Goal: Contribute content: Add original content to the website for others to see

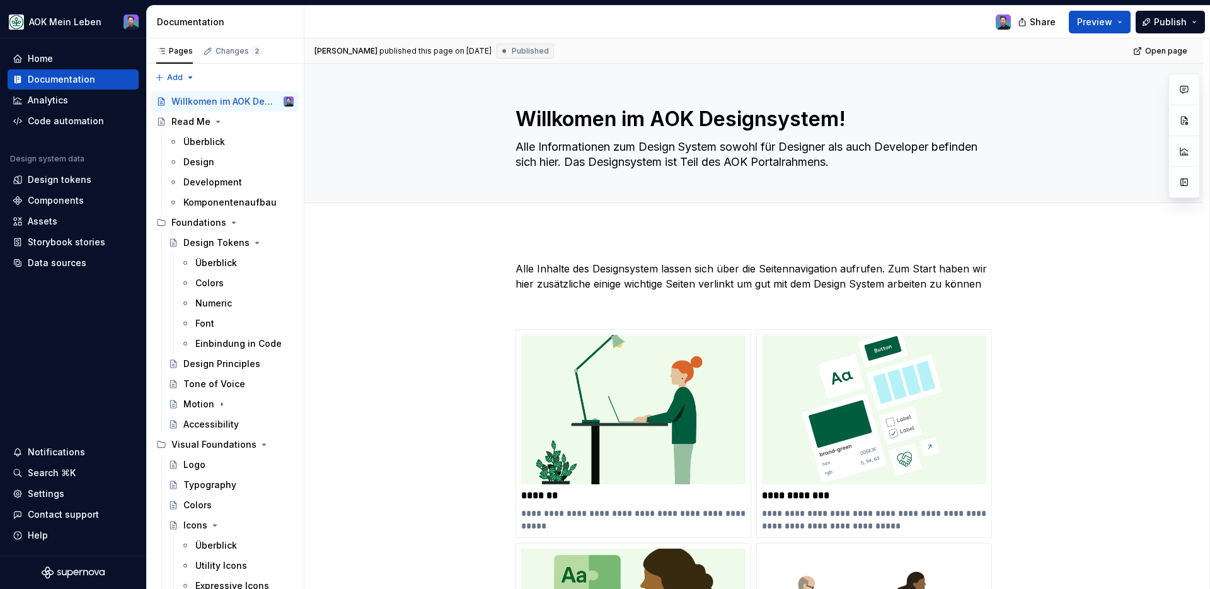
scroll to position [3, 0]
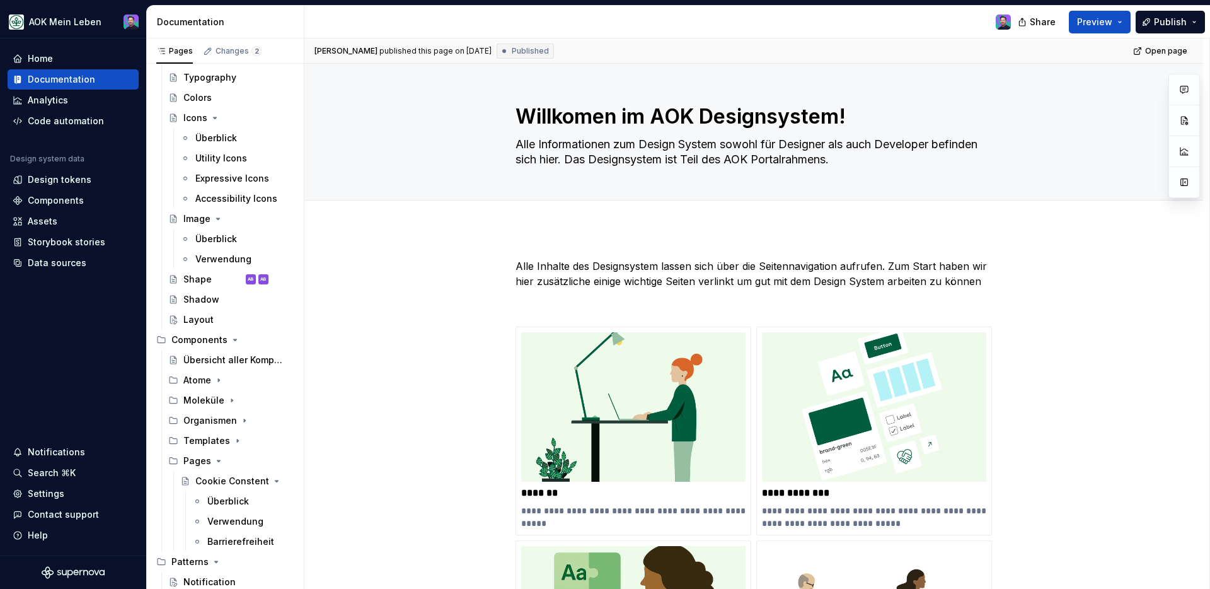
type textarea "*"
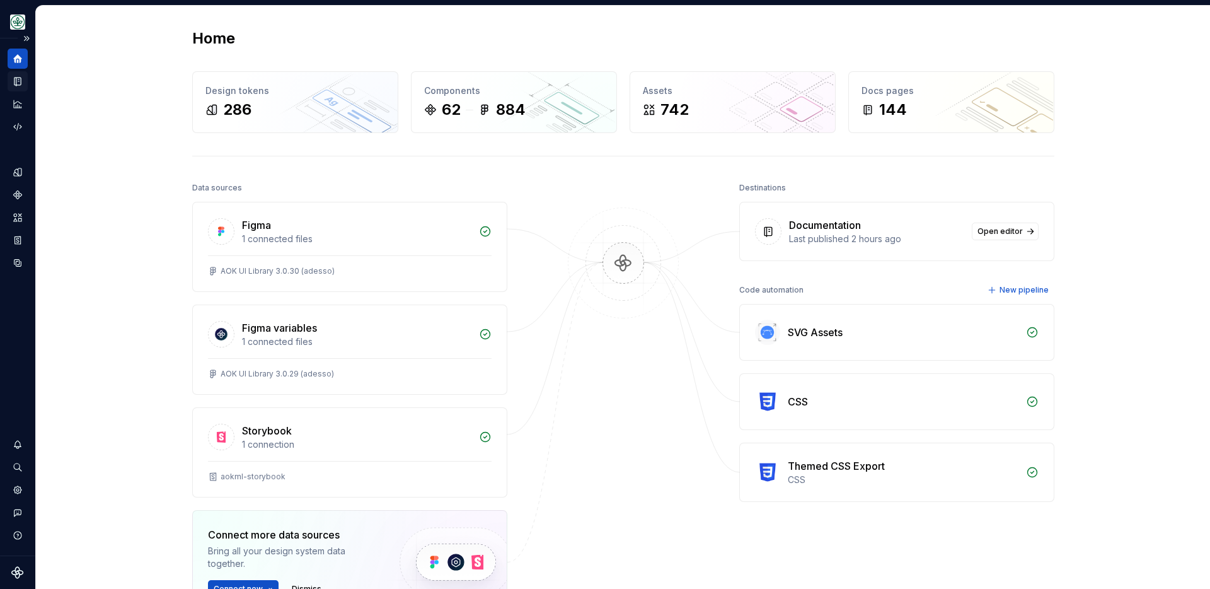
click at [20, 80] on icon "Documentation" at bounding box center [18, 81] width 5 height 7
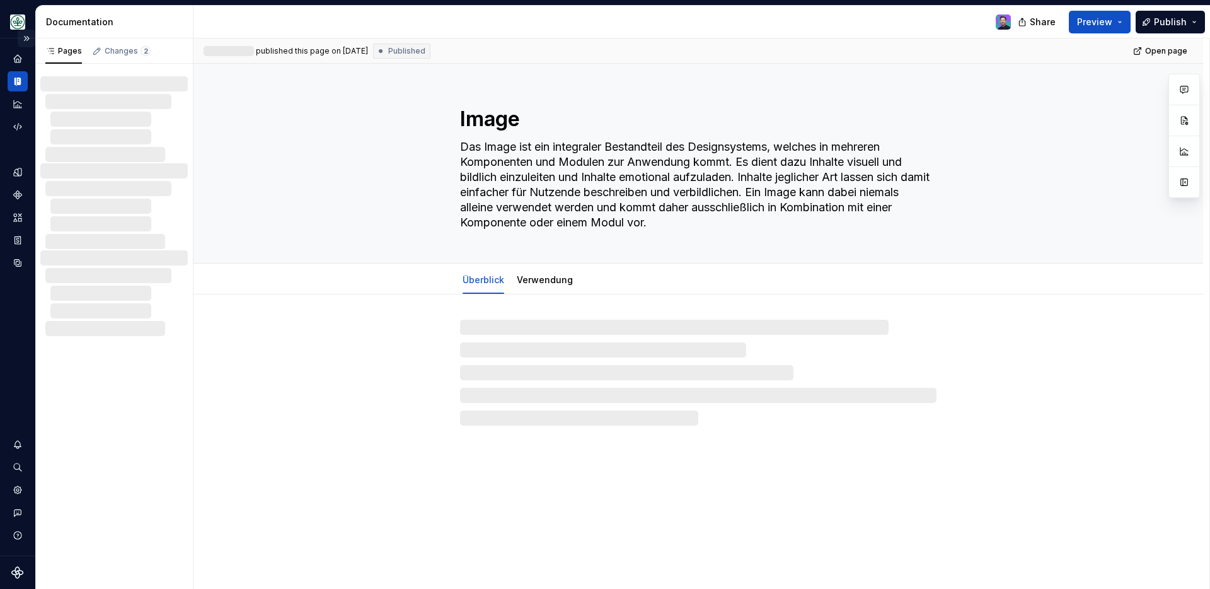
click at [24, 40] on button "Expand sidebar" at bounding box center [27, 39] width 18 height 18
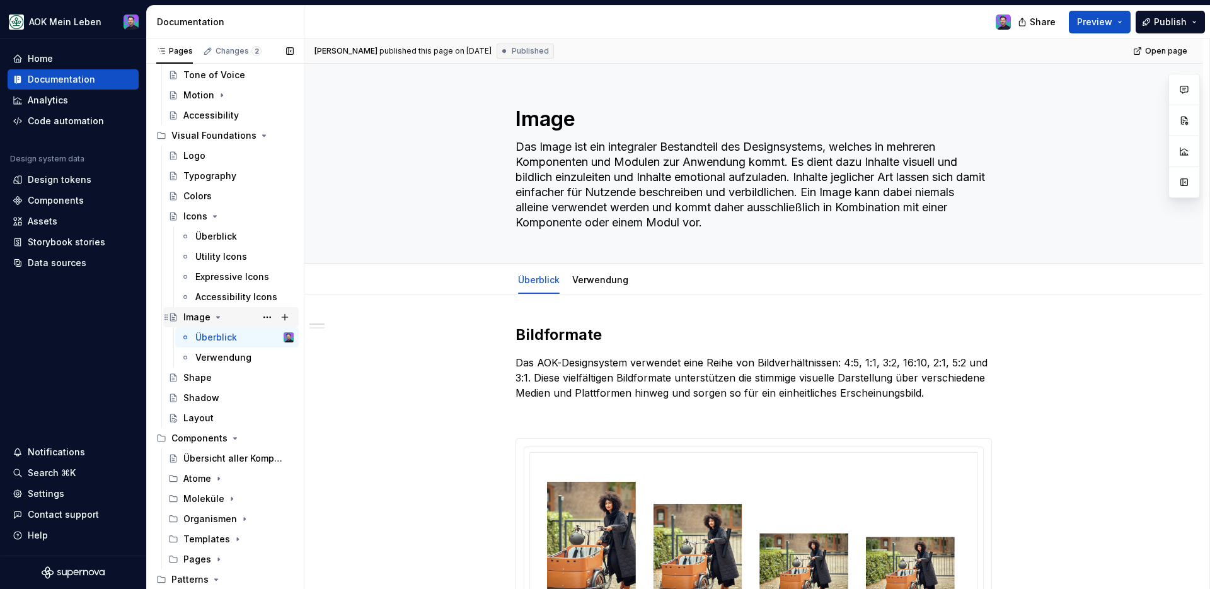
scroll to position [326, 0]
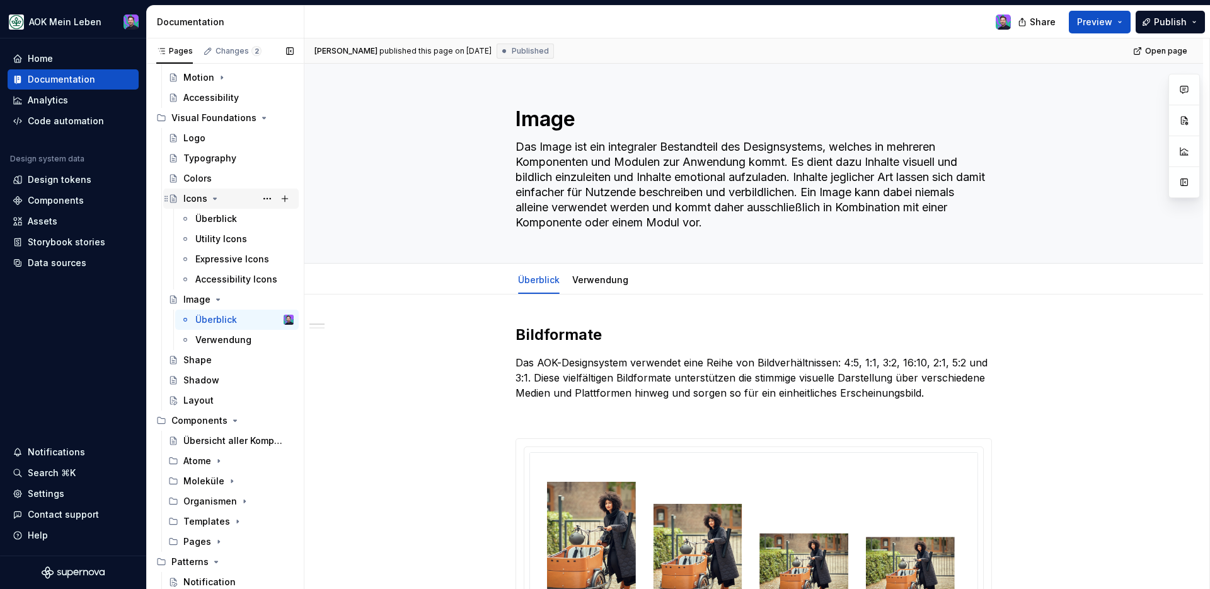
click at [211, 199] on icon "Page tree" at bounding box center [215, 198] width 10 height 10
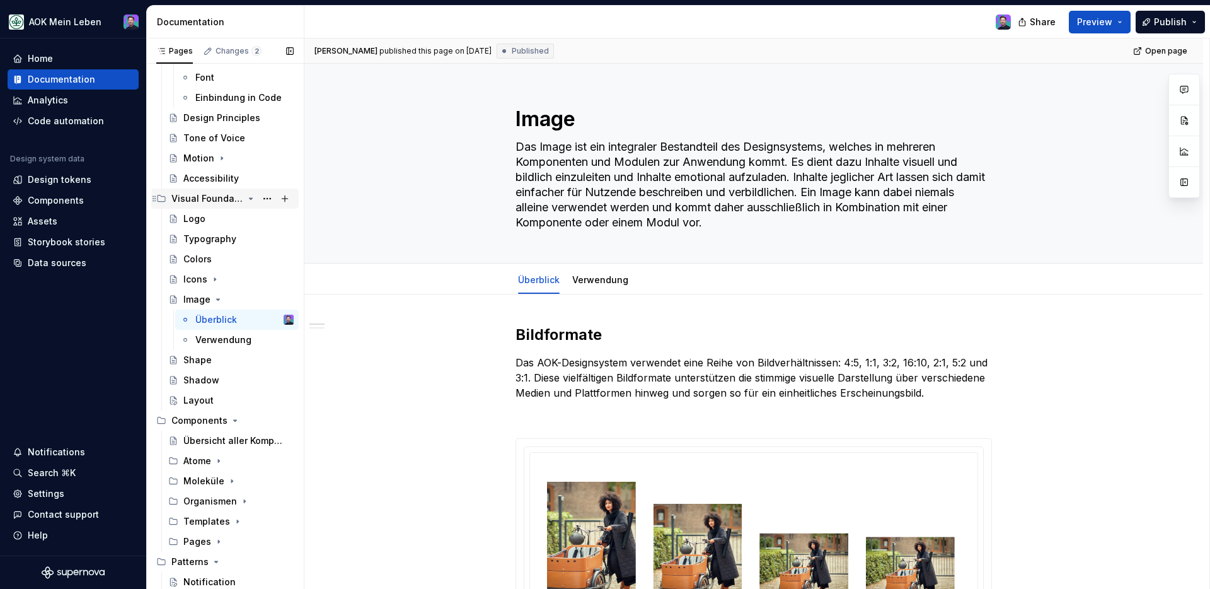
scroll to position [246, 0]
click at [207, 575] on div "Notification" at bounding box center [238, 582] width 110 height 18
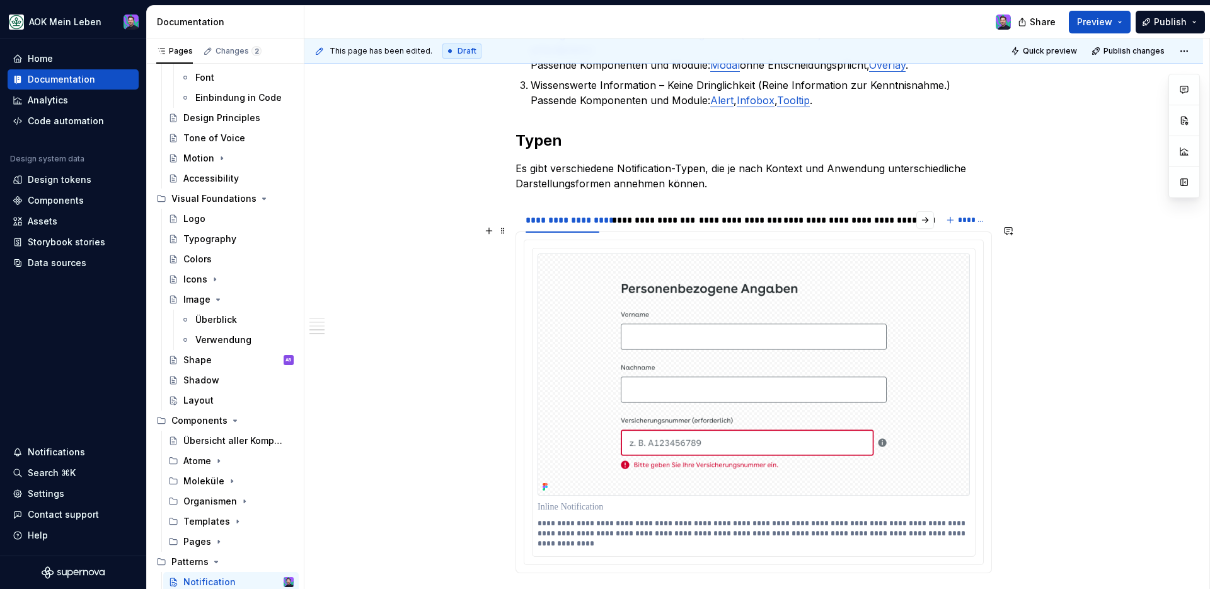
scroll to position [1113, 0]
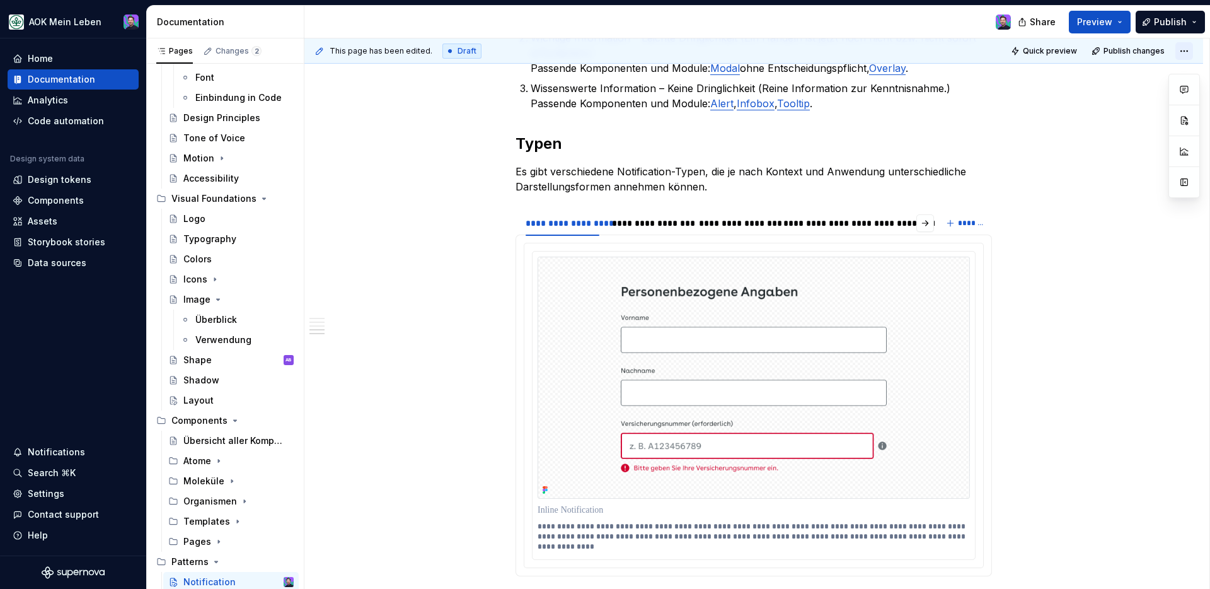
click at [1176, 50] on html "AOK Mein Leben Home Documentation Analytics Code automation Design system data …" at bounding box center [605, 294] width 1210 height 589
click at [1163, 64] on div "Open preview Discard changes" at bounding box center [1135, 88] width 113 height 52
click at [1162, 67] on div "Open preview" at bounding box center [1135, 76] width 107 height 20
type textarea "*"
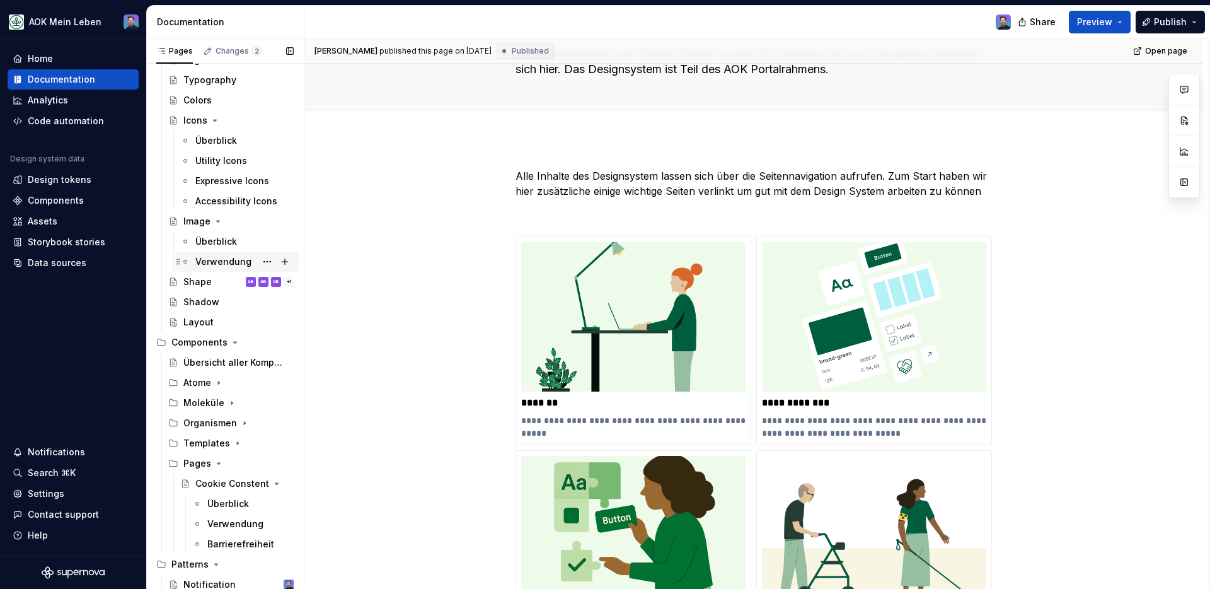
scroll to position [405, 0]
click at [219, 236] on div "Überblick" at bounding box center [216, 241] width 42 height 13
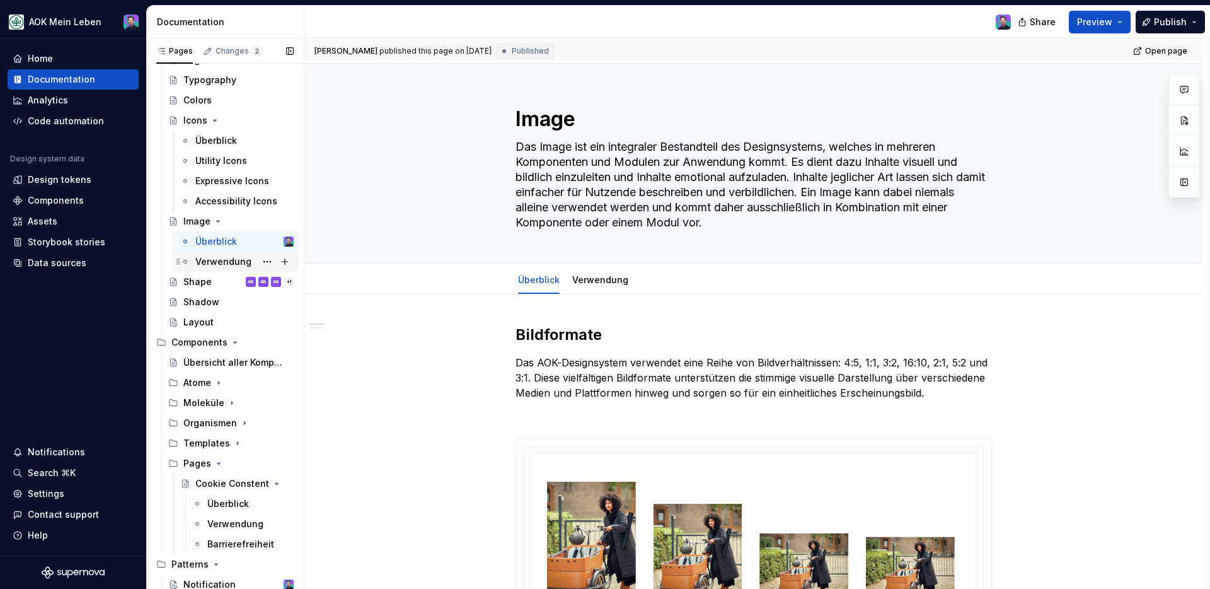
click at [241, 263] on div "Verwendung" at bounding box center [223, 261] width 56 height 13
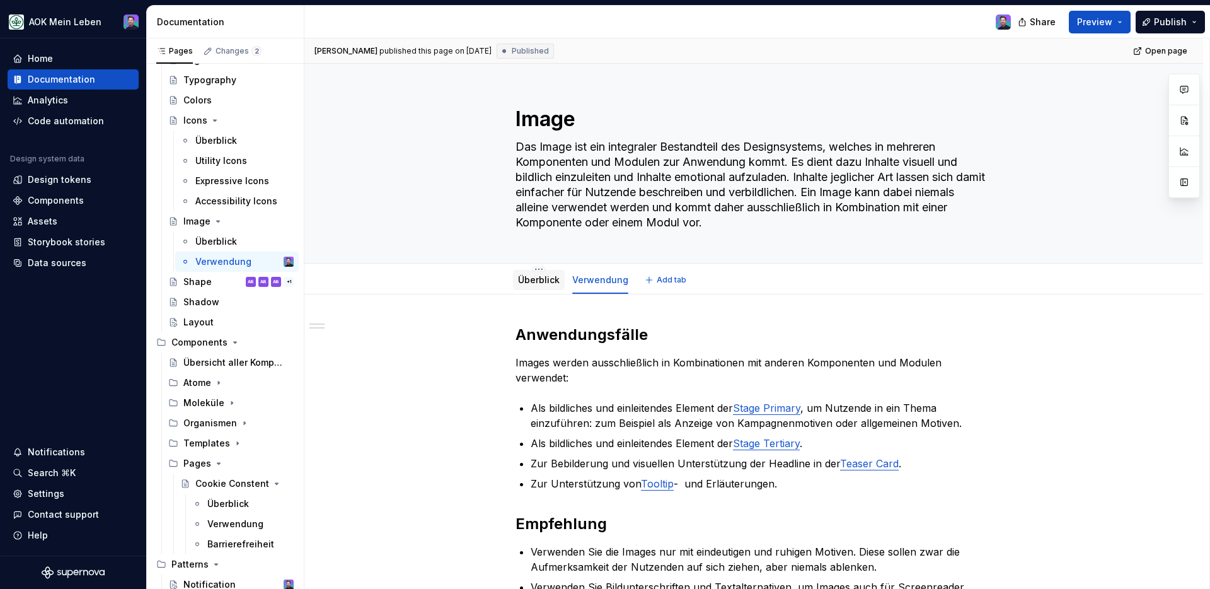
click at [538, 282] on link "Überblick" at bounding box center [539, 279] width 42 height 11
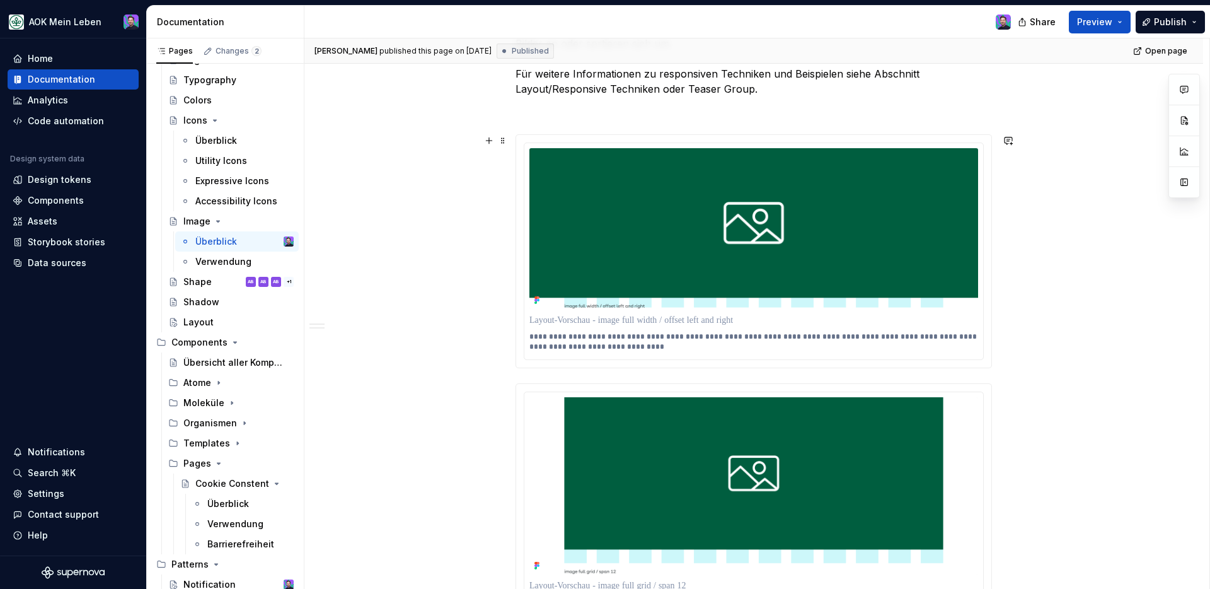
scroll to position [941, 0]
click at [681, 239] on img at bounding box center [753, 228] width 449 height 161
click at [751, 142] on html "AOK Mein Leben Home Documentation Analytics Code automation Design system data …" at bounding box center [605, 294] width 1210 height 589
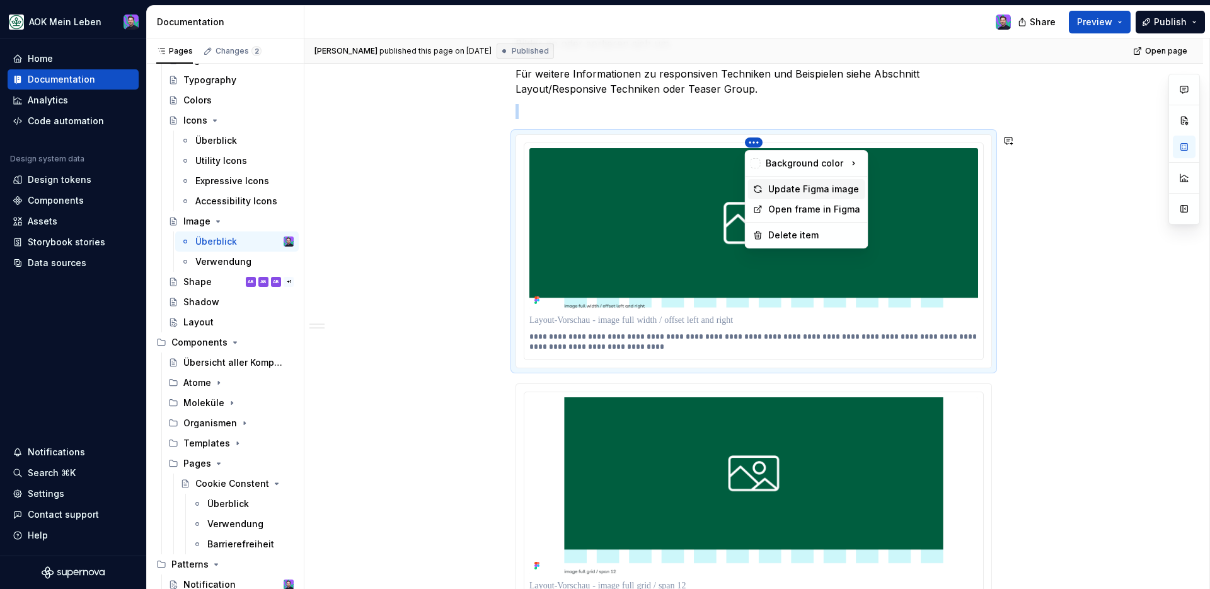
click at [786, 193] on div "Update Figma image" at bounding box center [814, 189] width 92 height 13
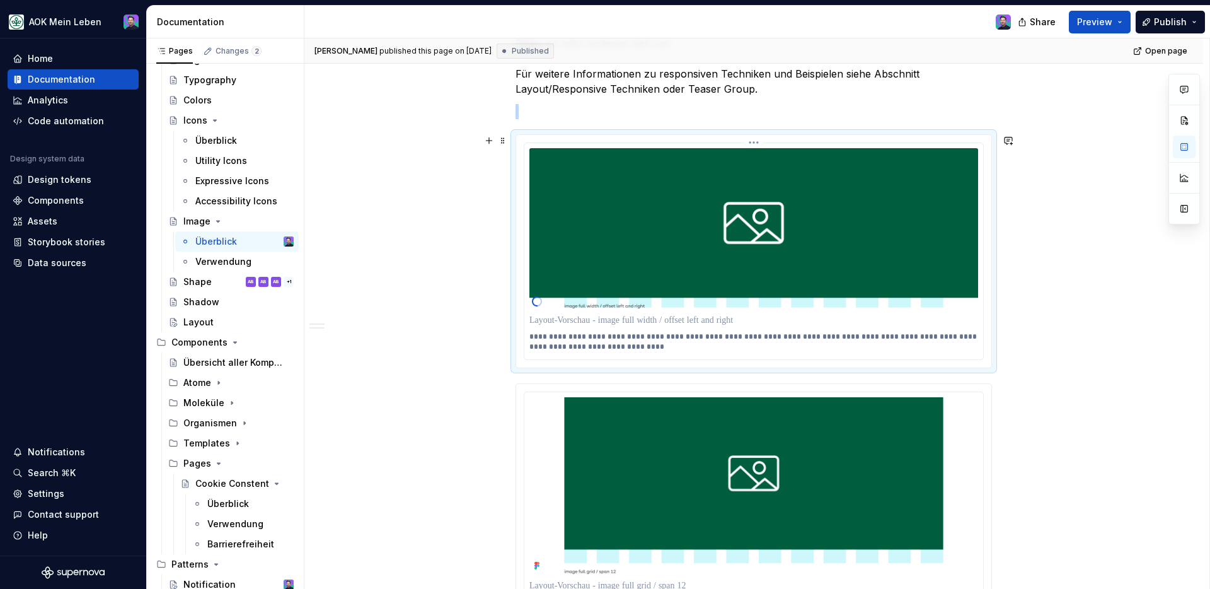
scroll to position [1200, 0]
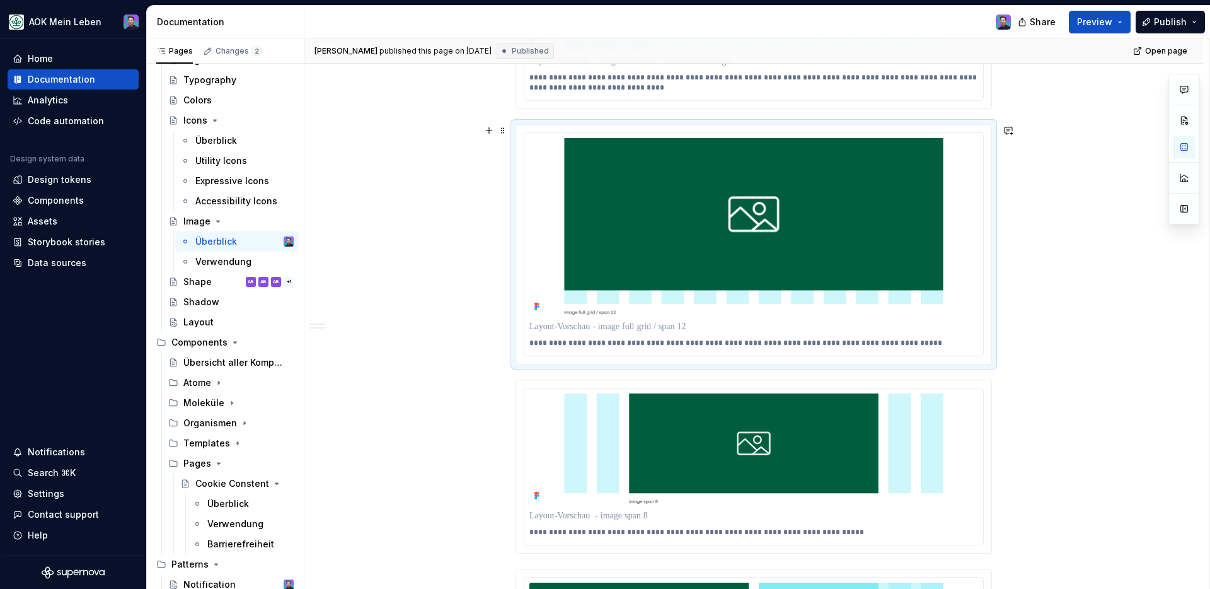
click at [759, 129] on div "**********" at bounding box center [753, 244] width 475 height 238
click at [755, 134] on html "AOK Mein Leben Home Documentation Analytics Code automation Design system data …" at bounding box center [605, 294] width 1210 height 589
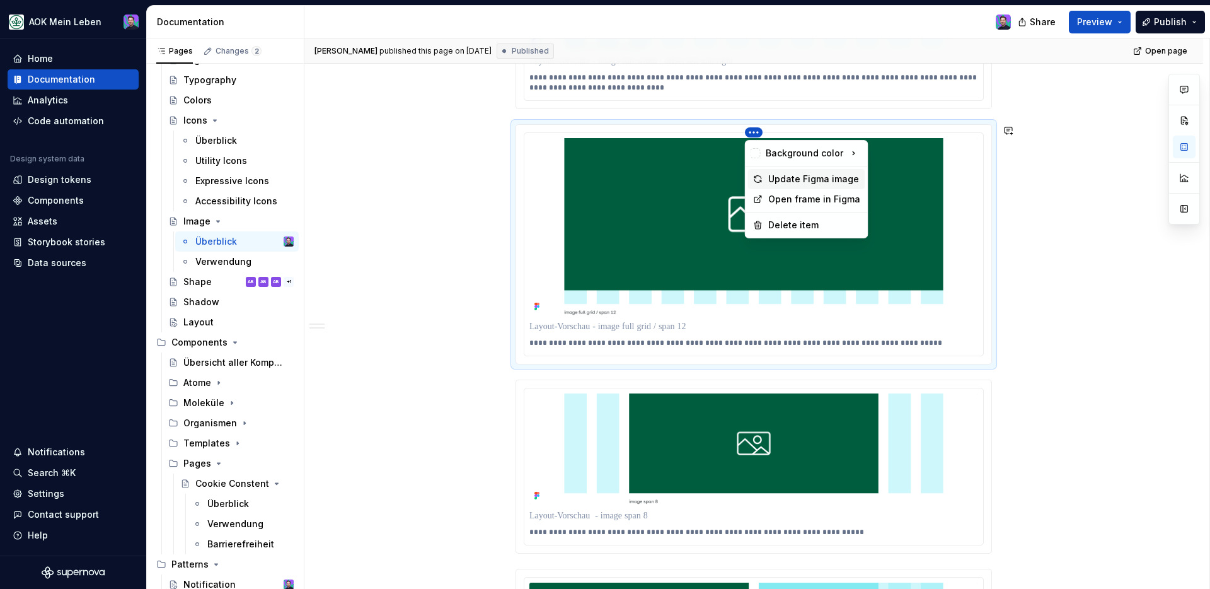
click at [784, 183] on div "Update Figma image" at bounding box center [814, 179] width 92 height 13
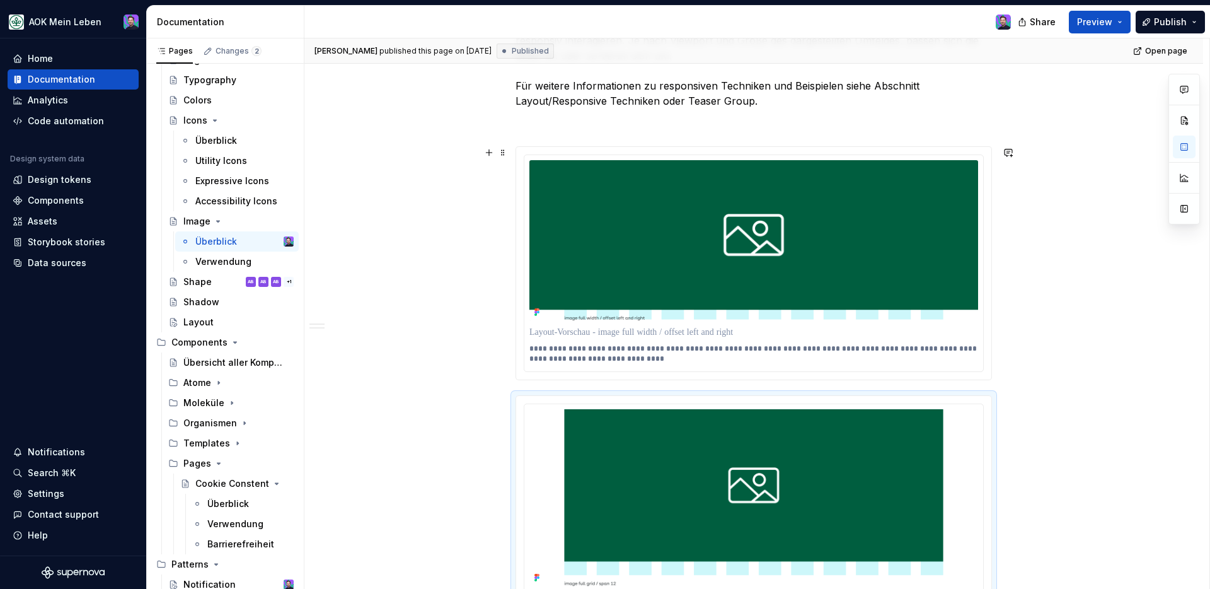
scroll to position [931, 0]
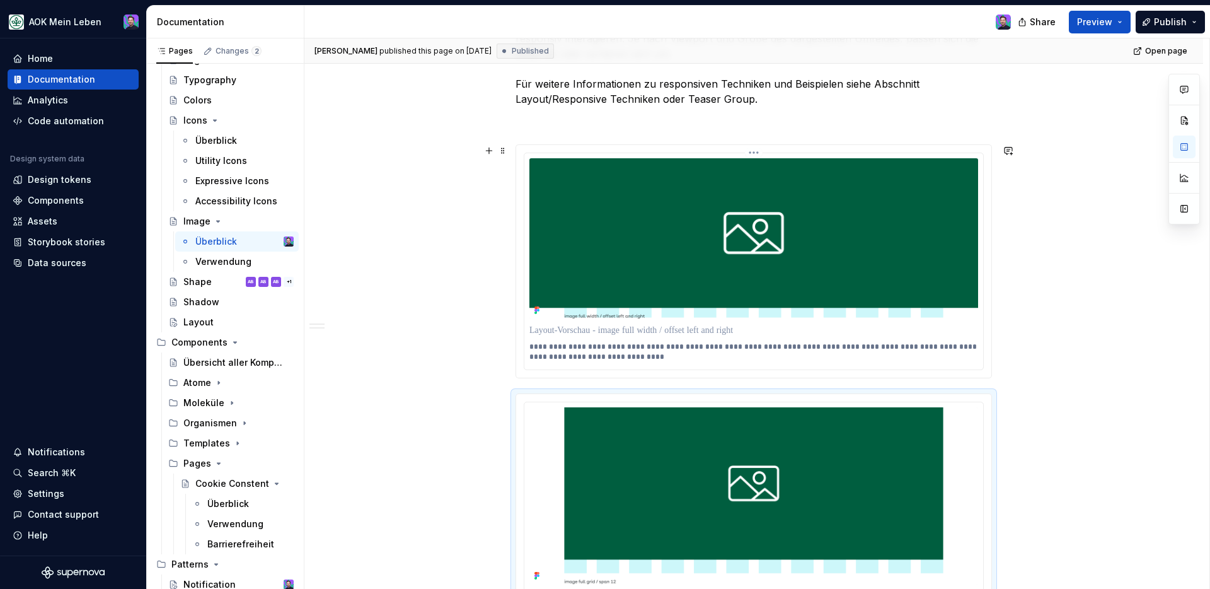
click at [754, 152] on html "AOK Mein Leben Home Documentation Analytics Code automation Design system data …" at bounding box center [605, 294] width 1210 height 589
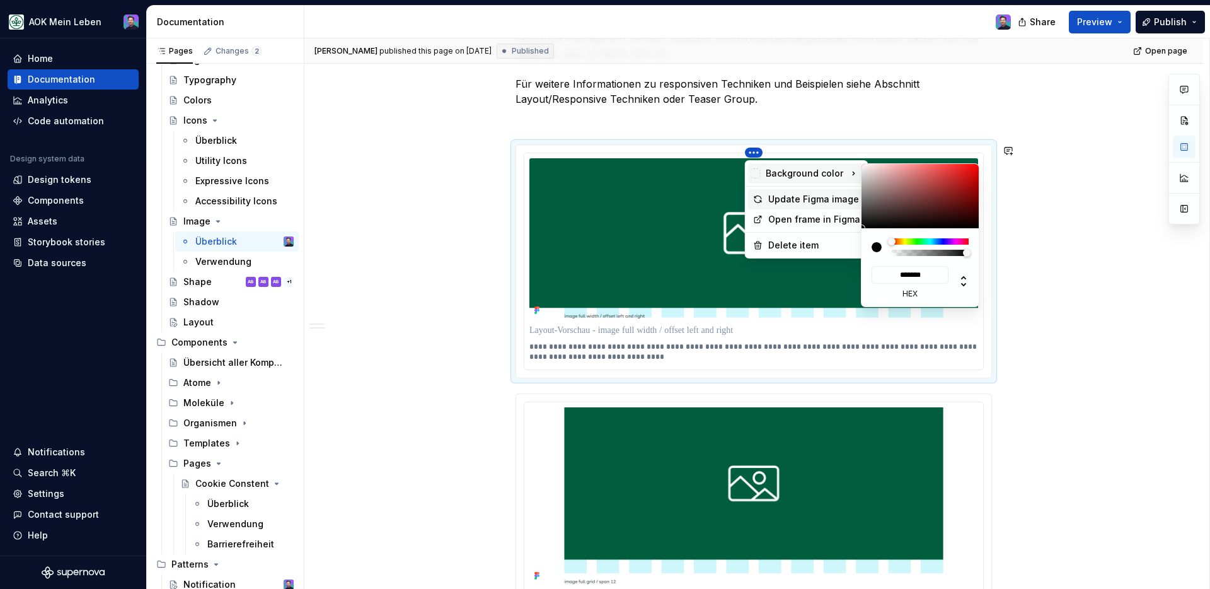
click at [786, 199] on div "Update Figma image" at bounding box center [814, 199] width 92 height 13
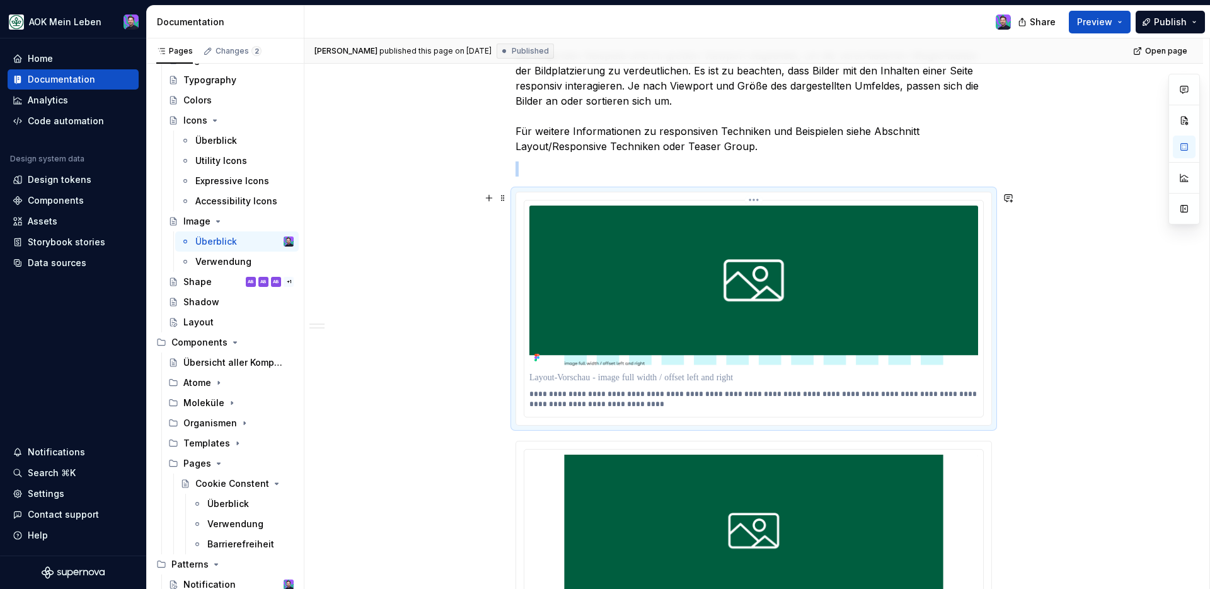
scroll to position [933, 0]
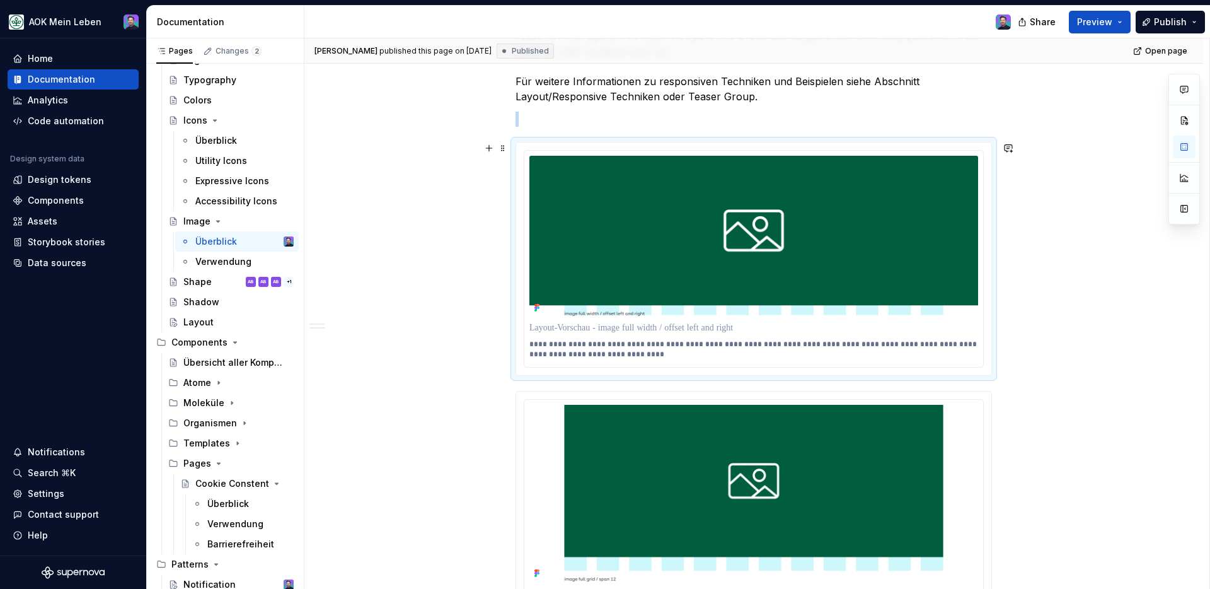
click at [751, 144] on div "**********" at bounding box center [753, 258] width 475 height 233
click at [754, 149] on div "**********" at bounding box center [753, 258] width 475 height 233
click at [756, 150] on html "AOK Mein Leben Home Documentation Analytics Code automation Design system data …" at bounding box center [605, 294] width 1210 height 589
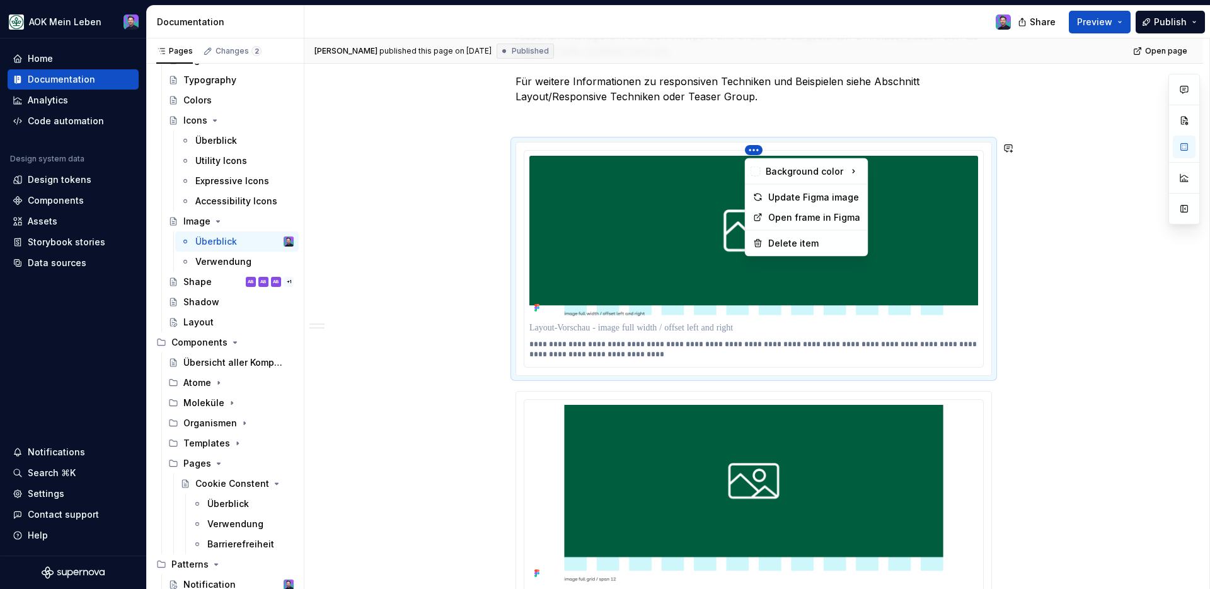
click at [693, 274] on html "AOK Mein Leben Home Documentation Analytics Code automation Design system data …" at bounding box center [605, 294] width 1210 height 589
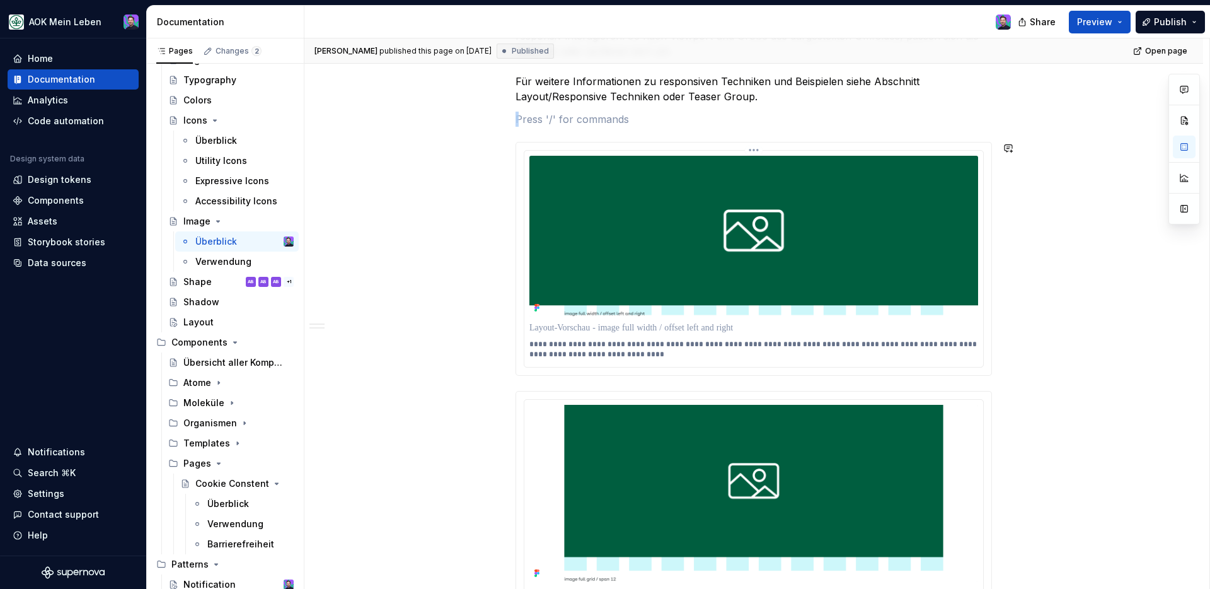
click at [693, 274] on img at bounding box center [753, 236] width 449 height 161
click at [683, 294] on img at bounding box center [753, 236] width 449 height 161
click at [596, 317] on div "**********" at bounding box center [753, 259] width 459 height 216
click at [486, 150] on button "button" at bounding box center [489, 148] width 18 height 18
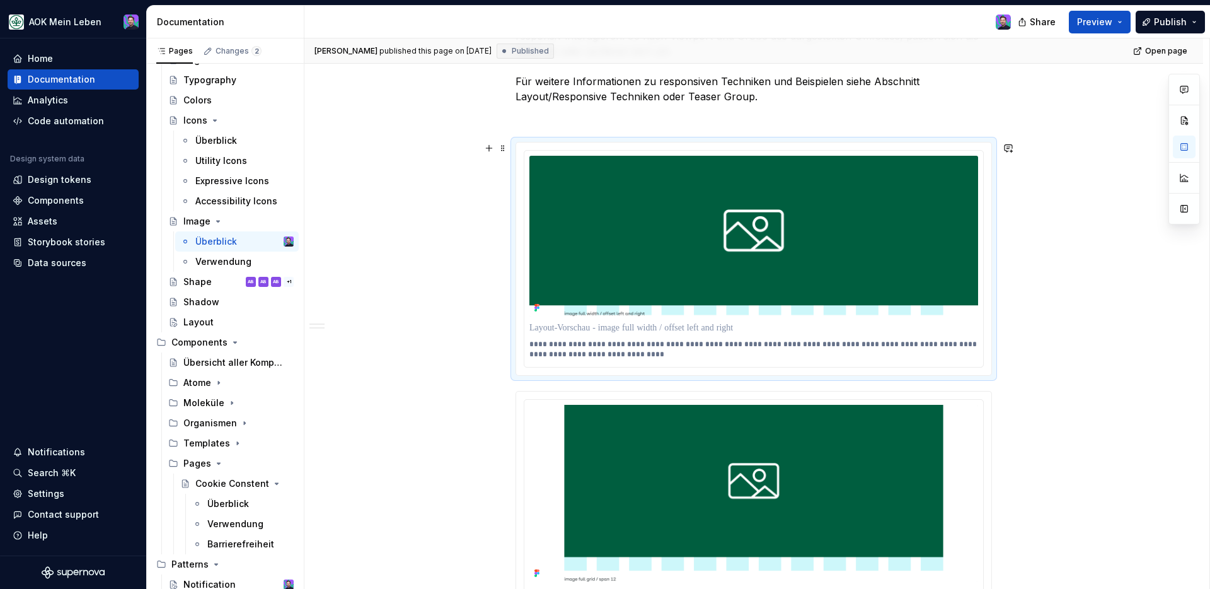
click at [982, 142] on div "**********" at bounding box center [753, 259] width 476 height 234
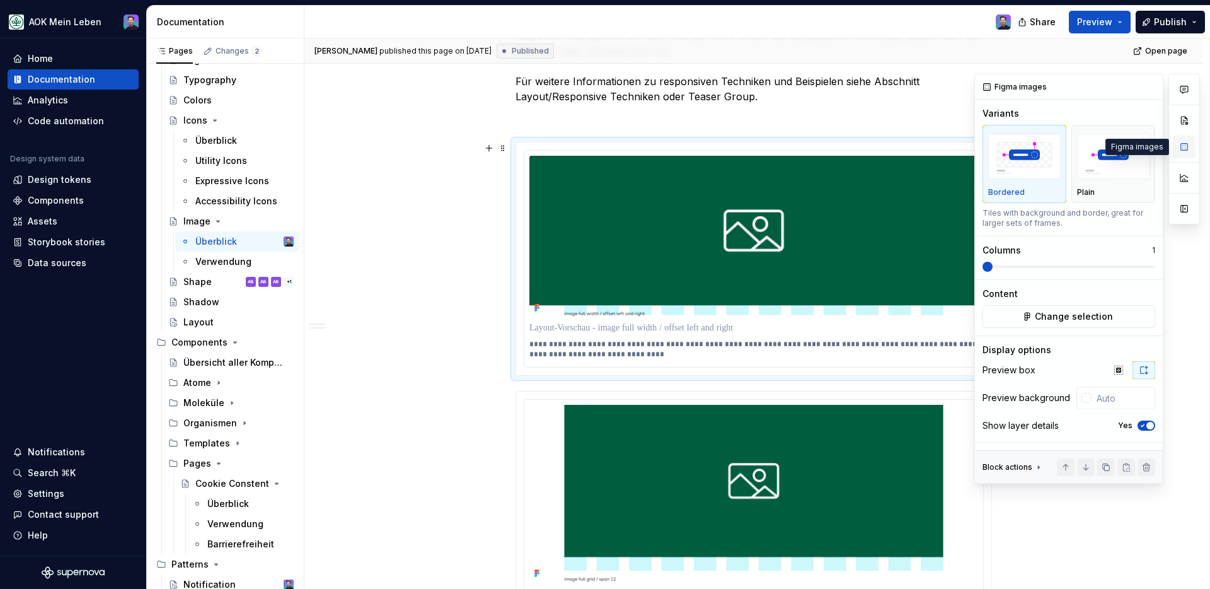
click at [1189, 145] on button "button" at bounding box center [1184, 146] width 23 height 23
click at [1184, 120] on button "button" at bounding box center [1184, 120] width 23 height 23
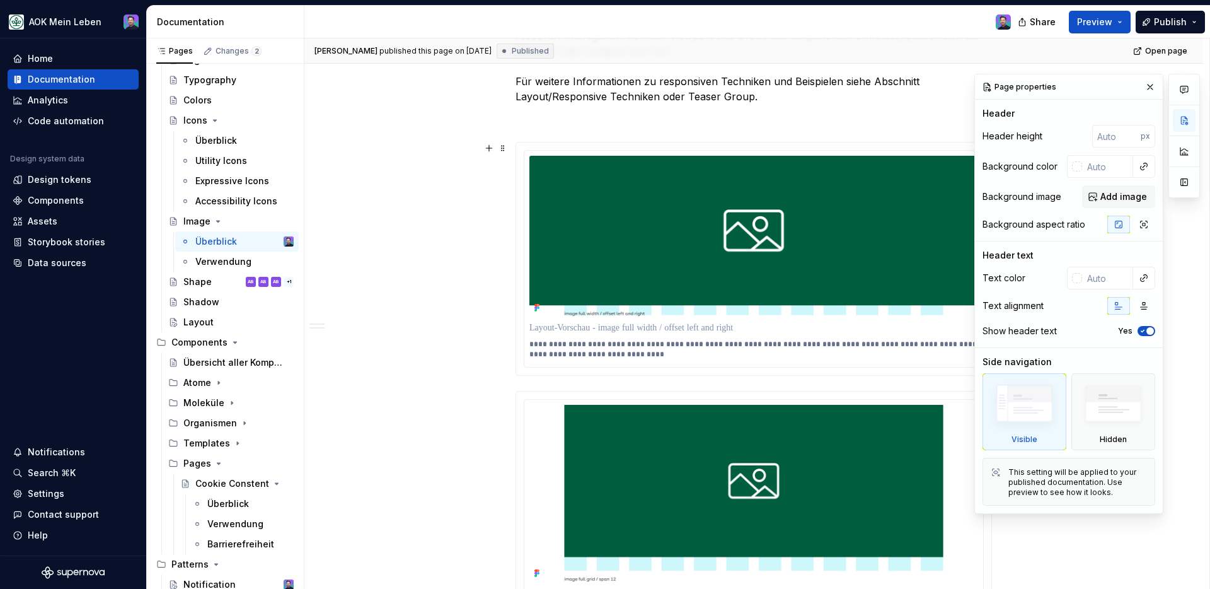
click at [1184, 185] on button "button" at bounding box center [1184, 182] width 23 height 23
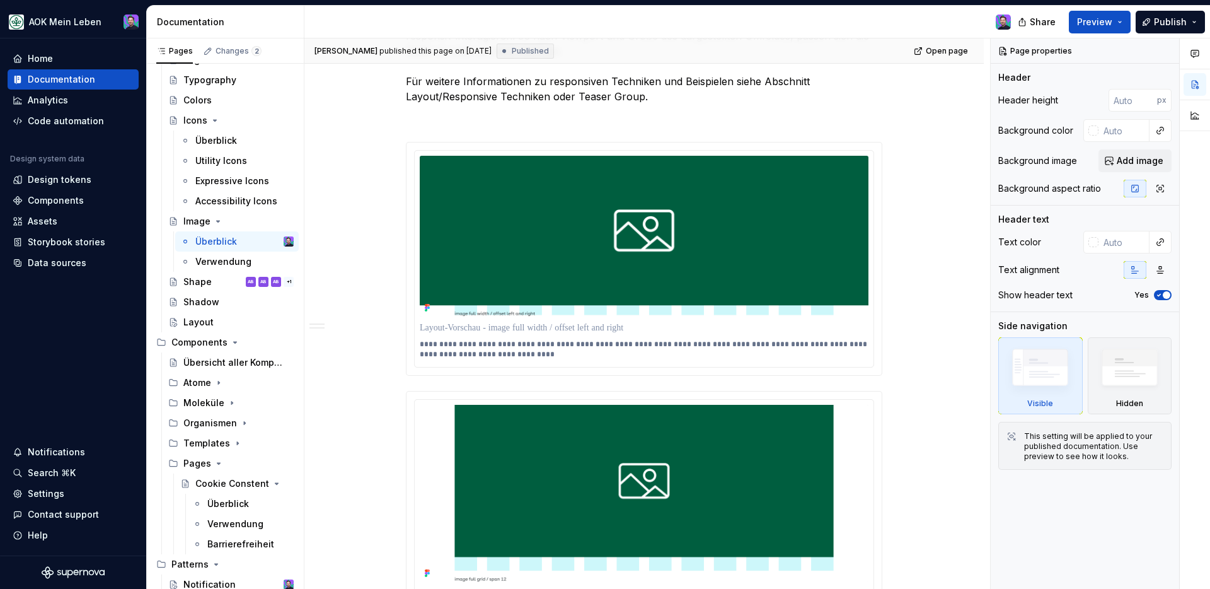
click at [761, 263] on img at bounding box center [644, 236] width 449 height 161
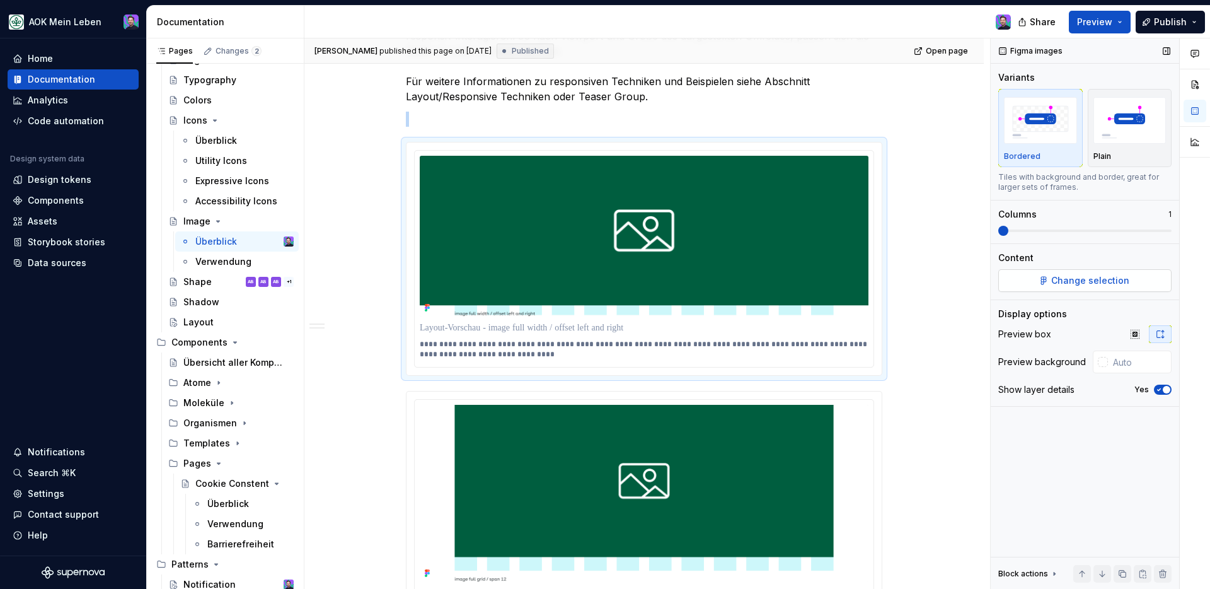
click at [1027, 279] on button "Change selection" at bounding box center [1084, 280] width 173 height 23
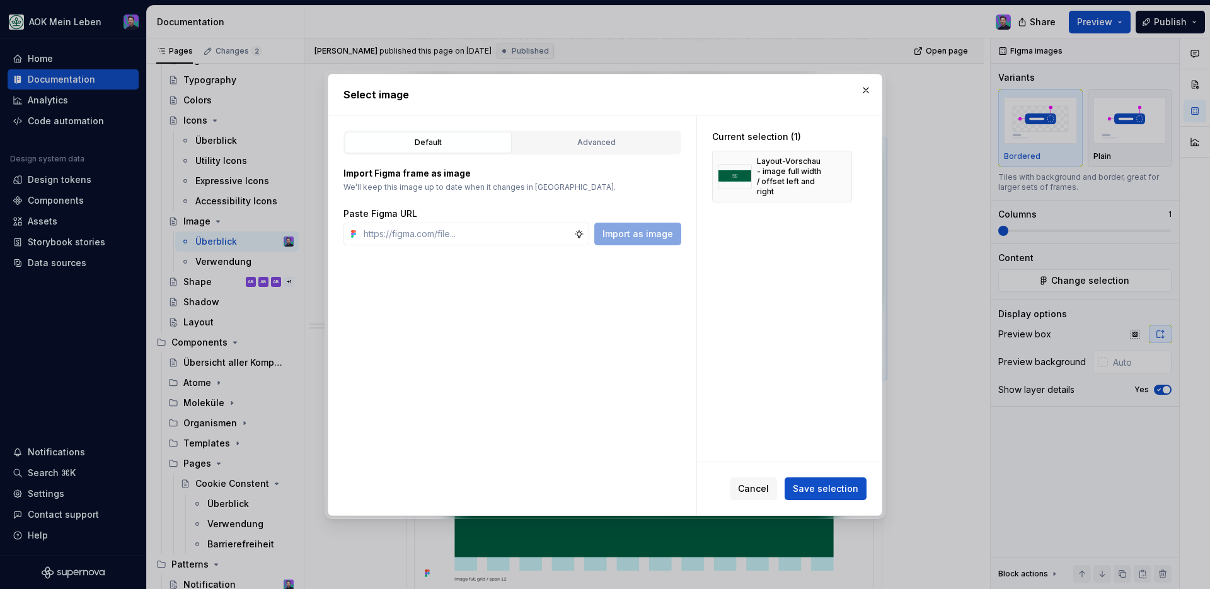
type textarea "*"
click at [526, 244] on input "text" at bounding box center [467, 233] width 216 height 23
type input "https://www.figma.com/design/5LazrqQe60lgKli8Jpa6a4/fix-header?node-id=5689-419…"
click at [645, 242] on button "Import as image" at bounding box center [637, 233] width 87 height 23
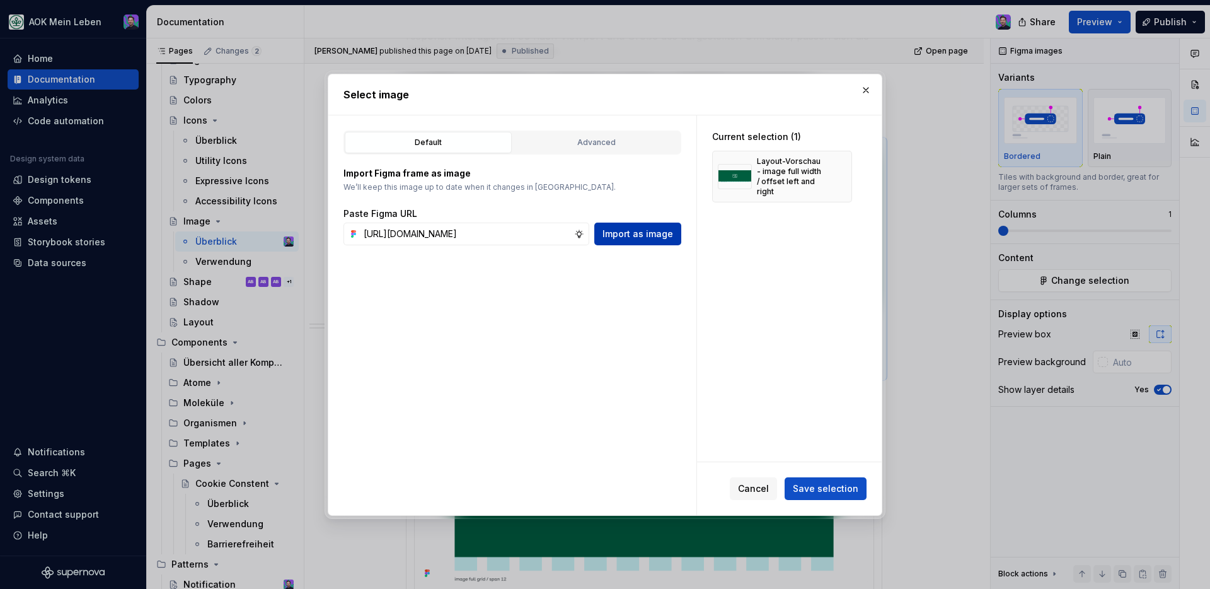
scroll to position [0, 0]
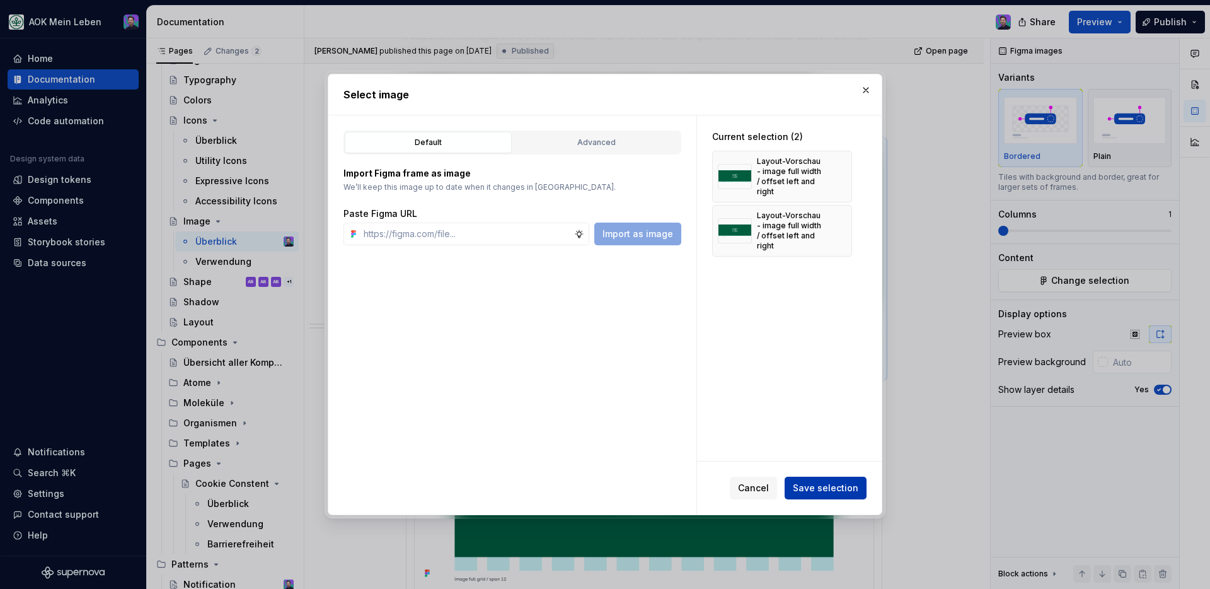
click at [824, 484] on span "Save selection" at bounding box center [826, 487] width 66 height 13
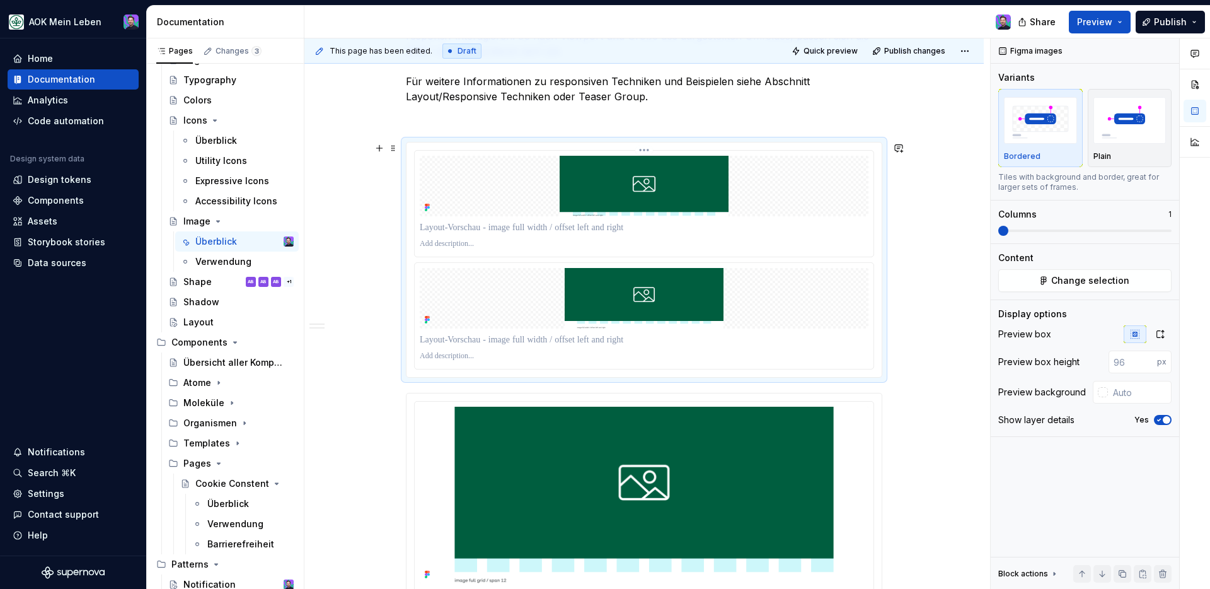
click at [798, 200] on img at bounding box center [644, 186] width 449 height 60
click at [648, 150] on html "AOK Mein Leben Home Documentation Analytics Code automation Design system data …" at bounding box center [605, 294] width 1210 height 589
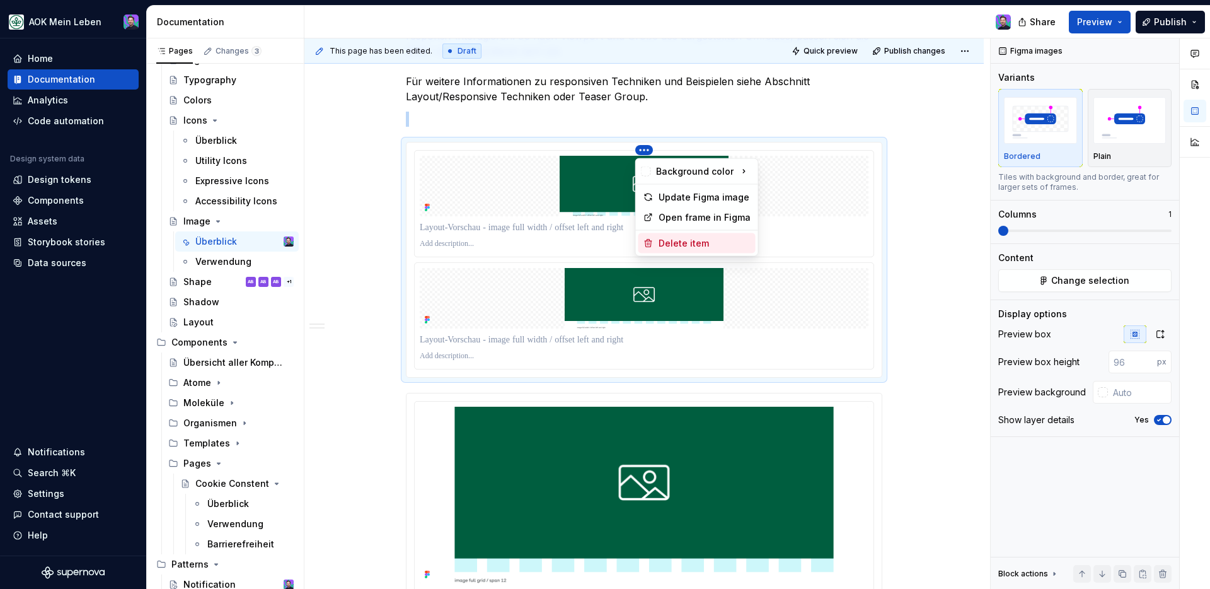
click at [778, 301] on html "AOK Mein Leben Home Documentation Analytics Code automation Design system data …" at bounding box center [605, 294] width 1210 height 589
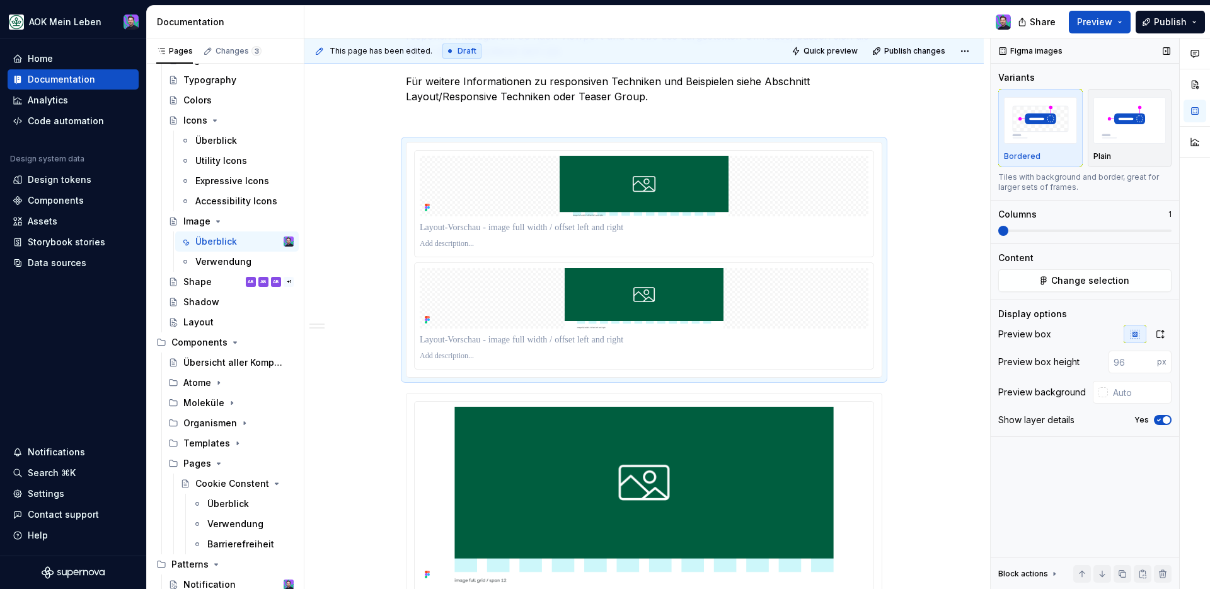
click at [1066, 296] on div "Figma images Variants Bordered Plain Tiles with background and border, great fo…" at bounding box center [1085, 313] width 188 height 551
click at [1065, 287] on button "Change selection" at bounding box center [1084, 280] width 173 height 23
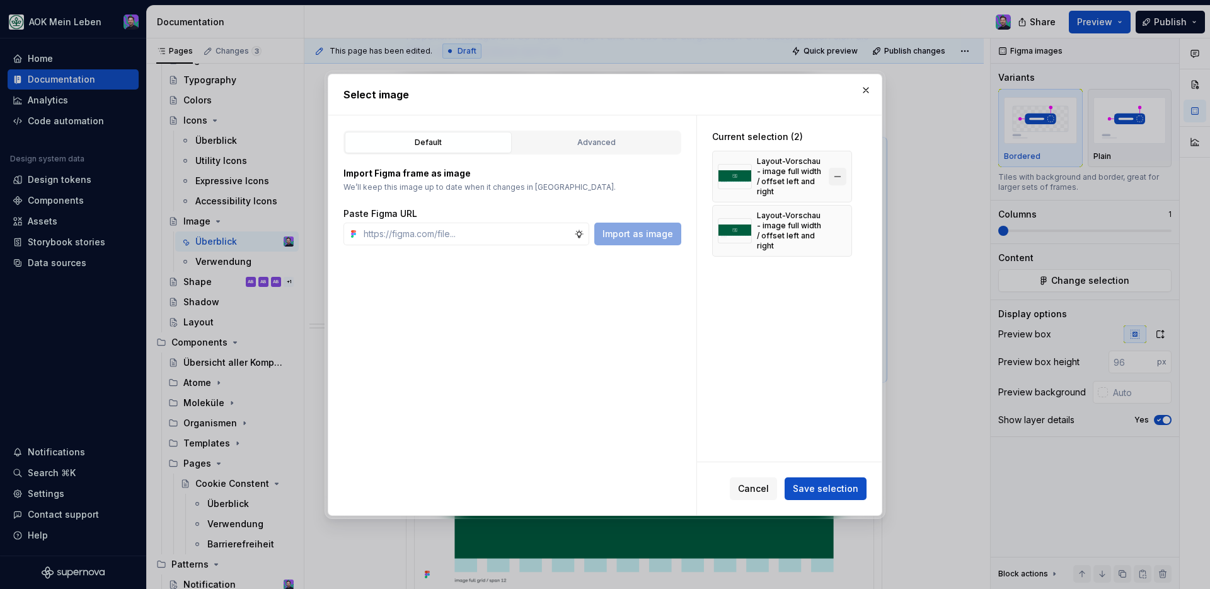
click at [836, 176] on button "button" at bounding box center [838, 177] width 18 height 18
click at [832, 485] on span "Save selection" at bounding box center [826, 487] width 66 height 13
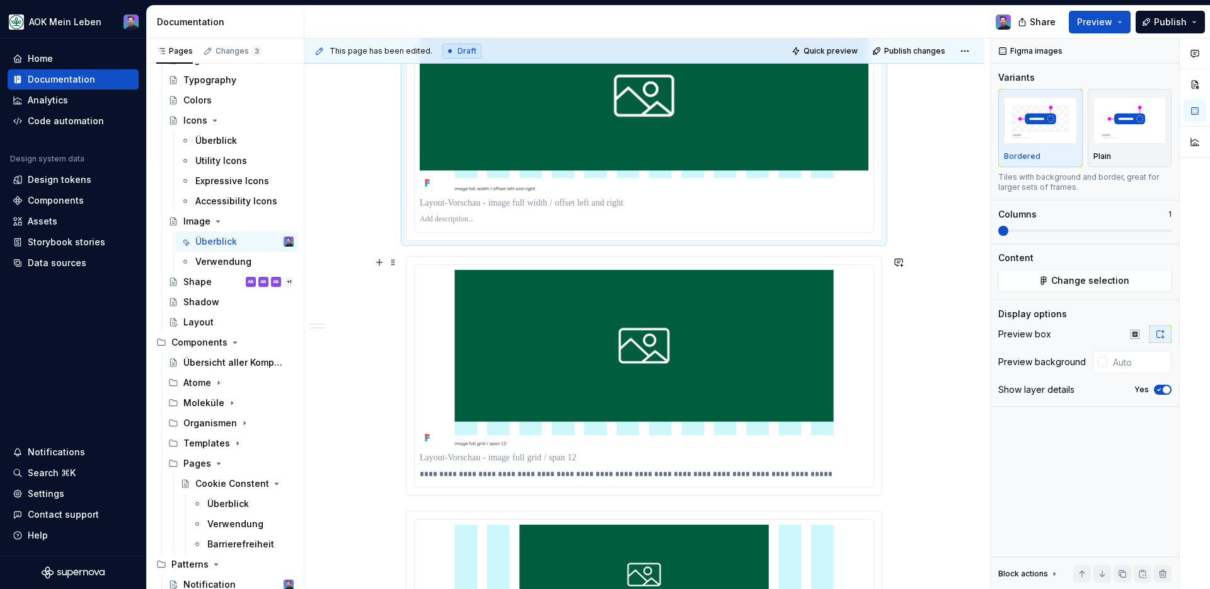
scroll to position [1069, 0]
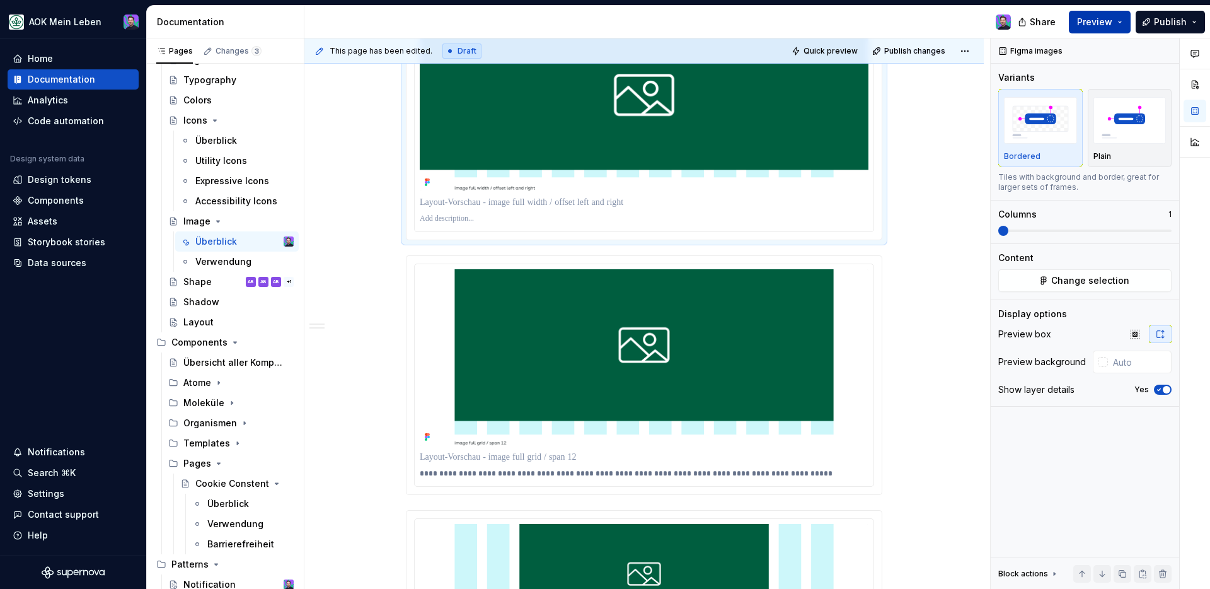
click at [1105, 28] on button "Preview" at bounding box center [1100, 22] width 62 height 23
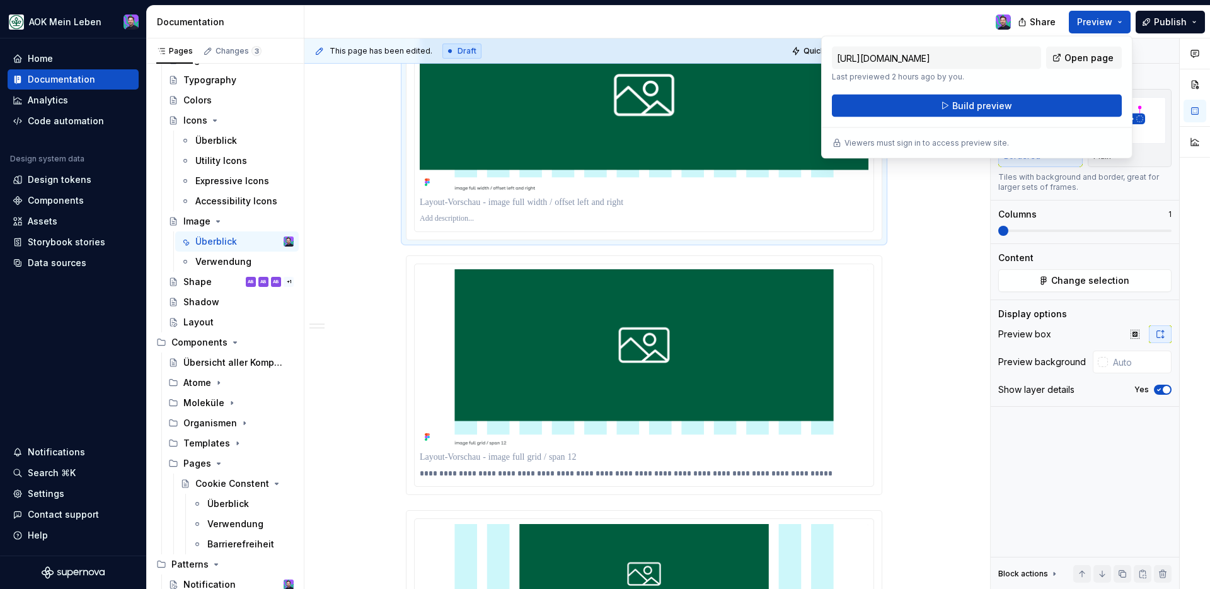
click at [1025, 92] on div "https://aok-meinleben.preview.supernova-docs.io/latest/visual-foundations/image…" at bounding box center [977, 82] width 290 height 71
click at [1025, 93] on div "https://aok-meinleben.preview.supernova-docs.io/latest/visual-foundations/image…" at bounding box center [977, 82] width 290 height 71
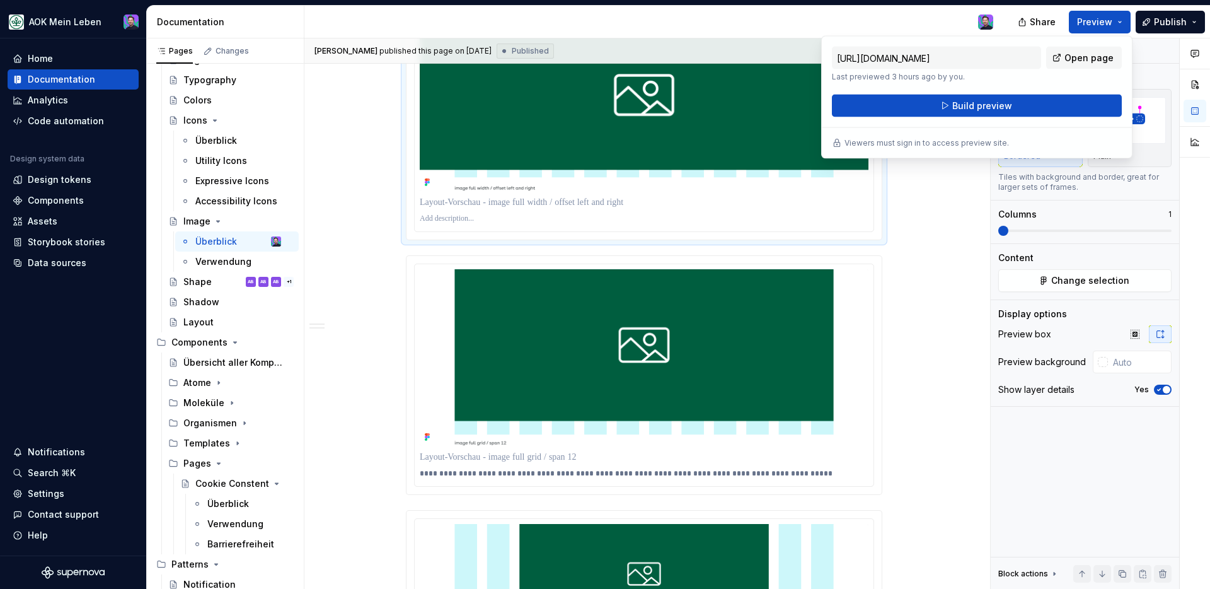
type textarea "*"
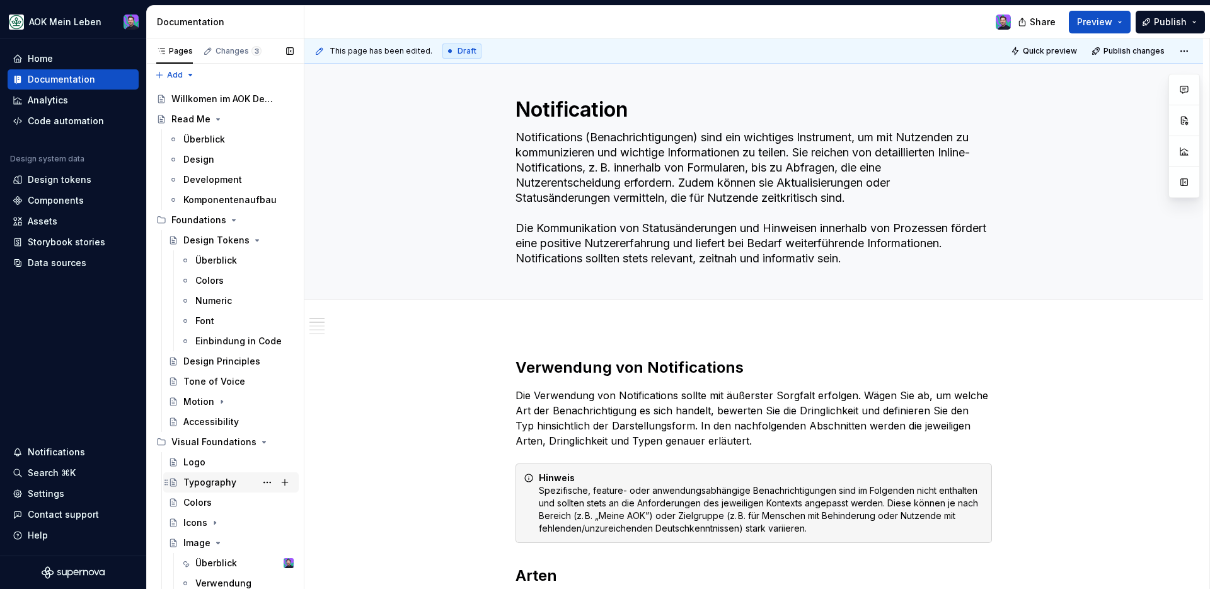
scroll to position [18, 0]
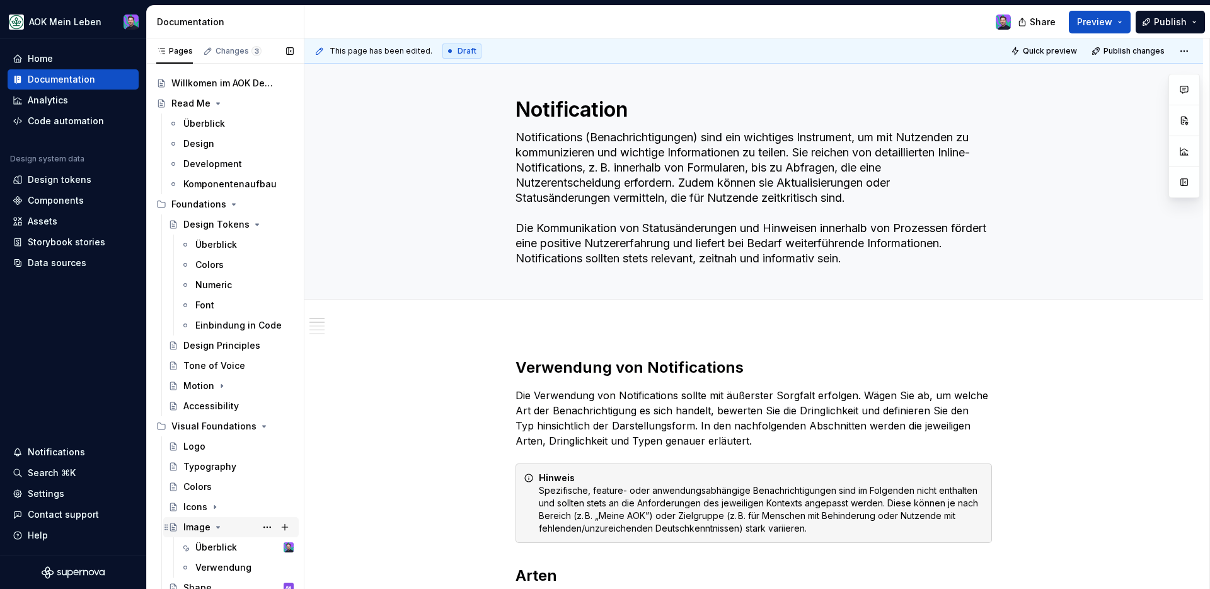
click at [207, 529] on div "Image" at bounding box center [196, 527] width 27 height 13
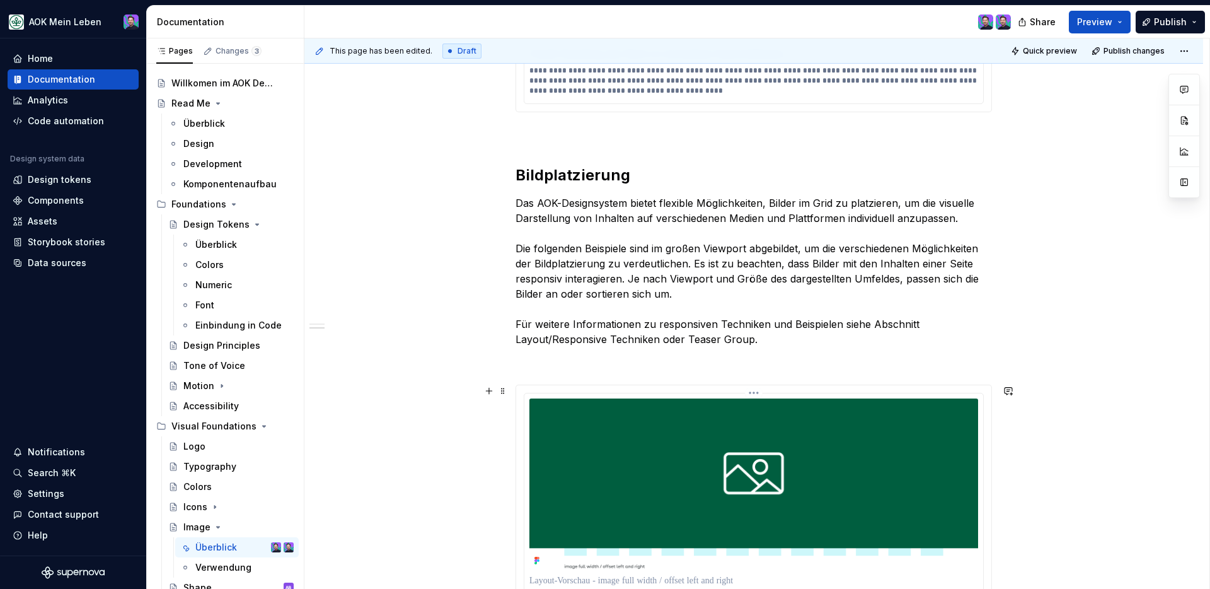
scroll to position [913, 0]
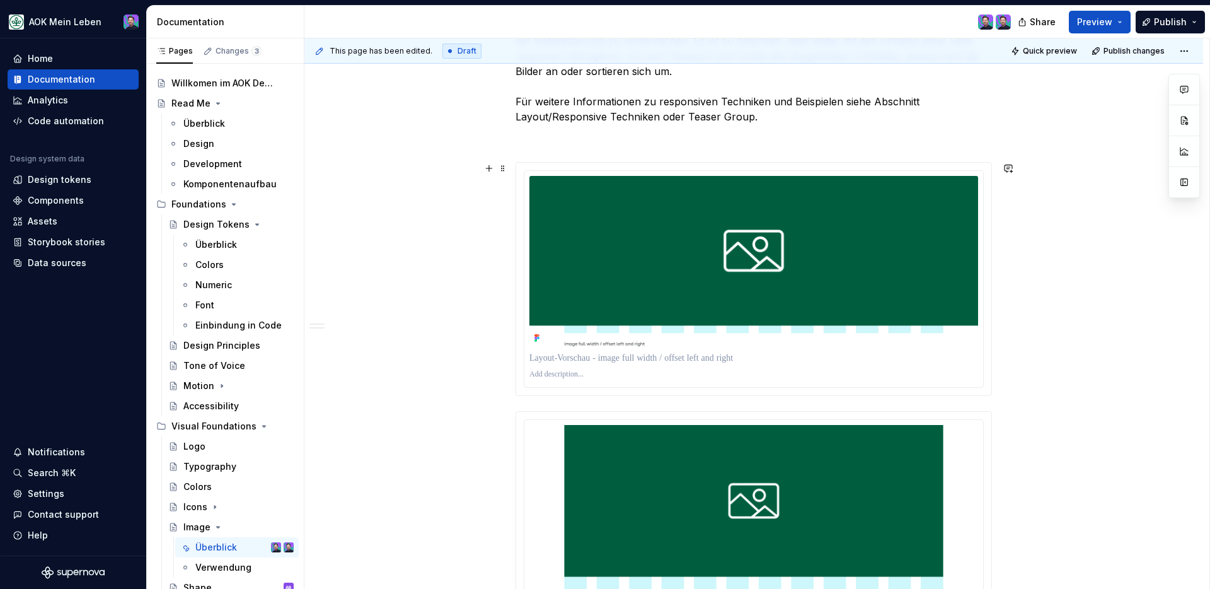
click at [751, 173] on html "AOK Mein Leben Home Documentation Analytics Code automation Design system data …" at bounding box center [605, 294] width 1210 height 589
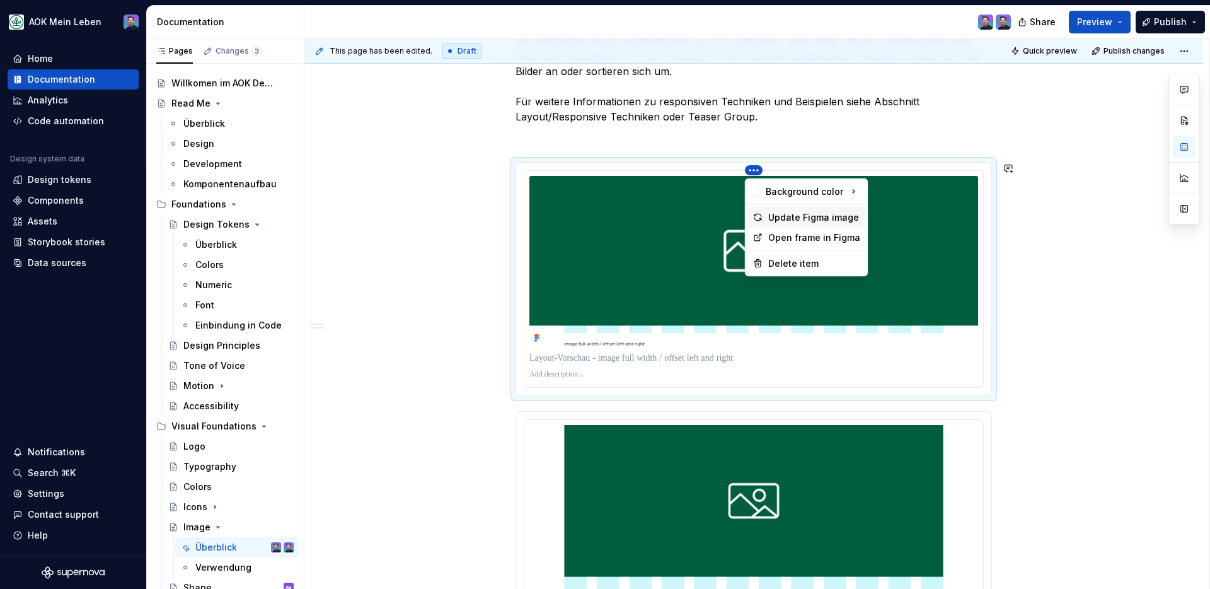
click at [790, 222] on div "Update Figma image" at bounding box center [814, 217] width 92 height 13
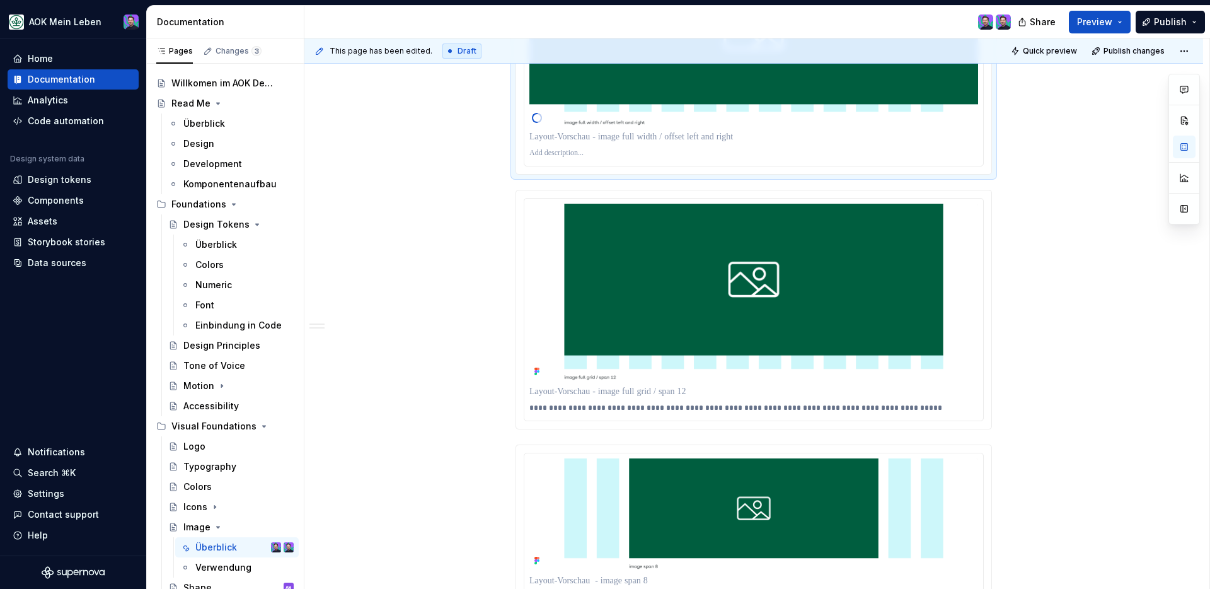
scroll to position [1175, 0]
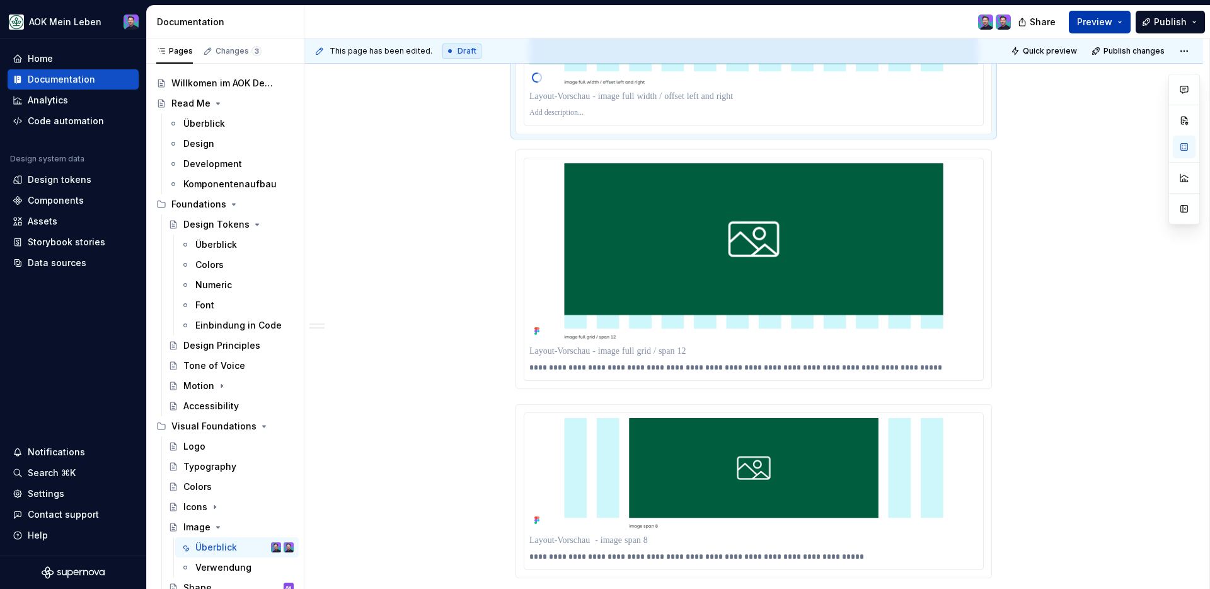
click at [1121, 24] on button "Preview" at bounding box center [1100, 22] width 62 height 23
click at [1180, 24] on span "Publish" at bounding box center [1170, 22] width 33 height 13
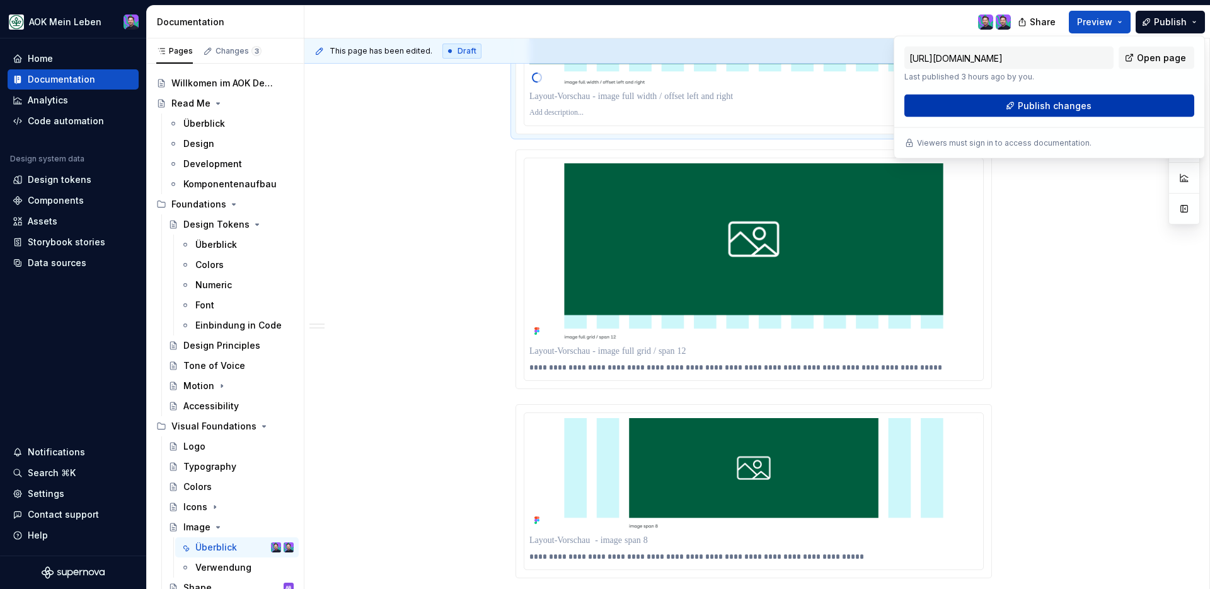
click at [1060, 108] on span "Publish changes" at bounding box center [1055, 106] width 74 height 13
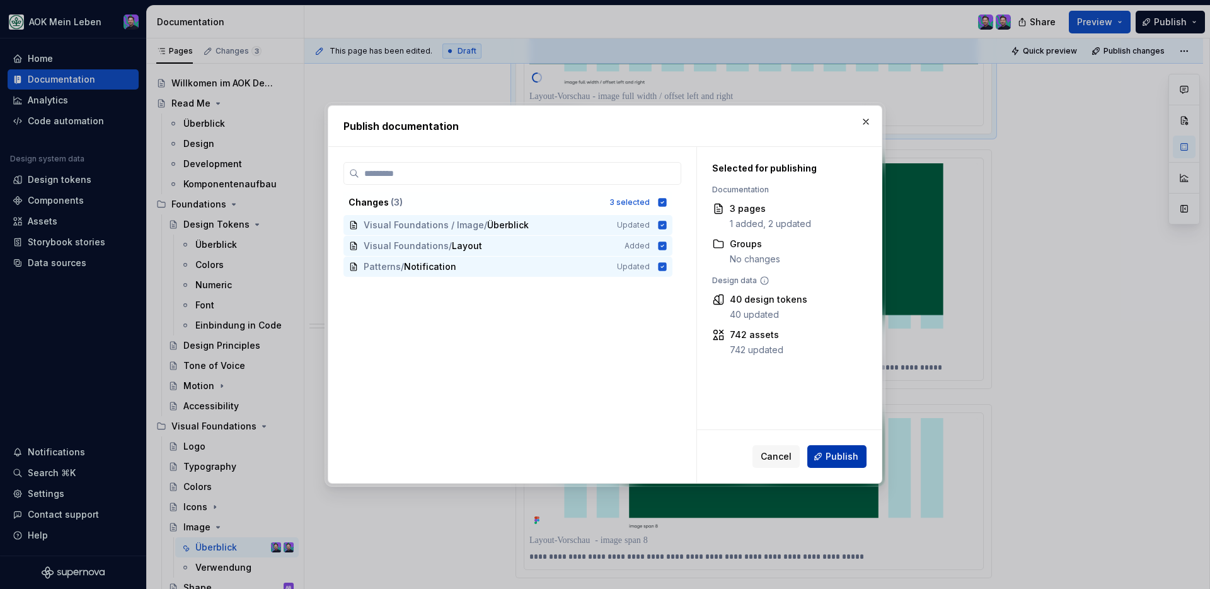
click at [846, 448] on button "Publish" at bounding box center [836, 456] width 59 height 23
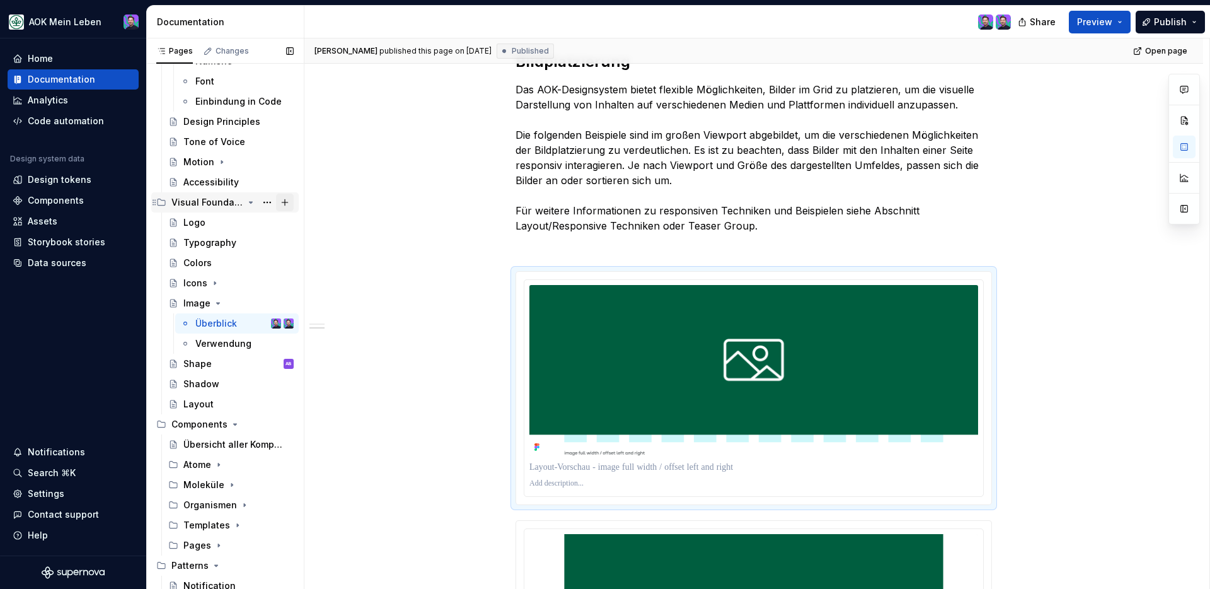
scroll to position [246, 0]
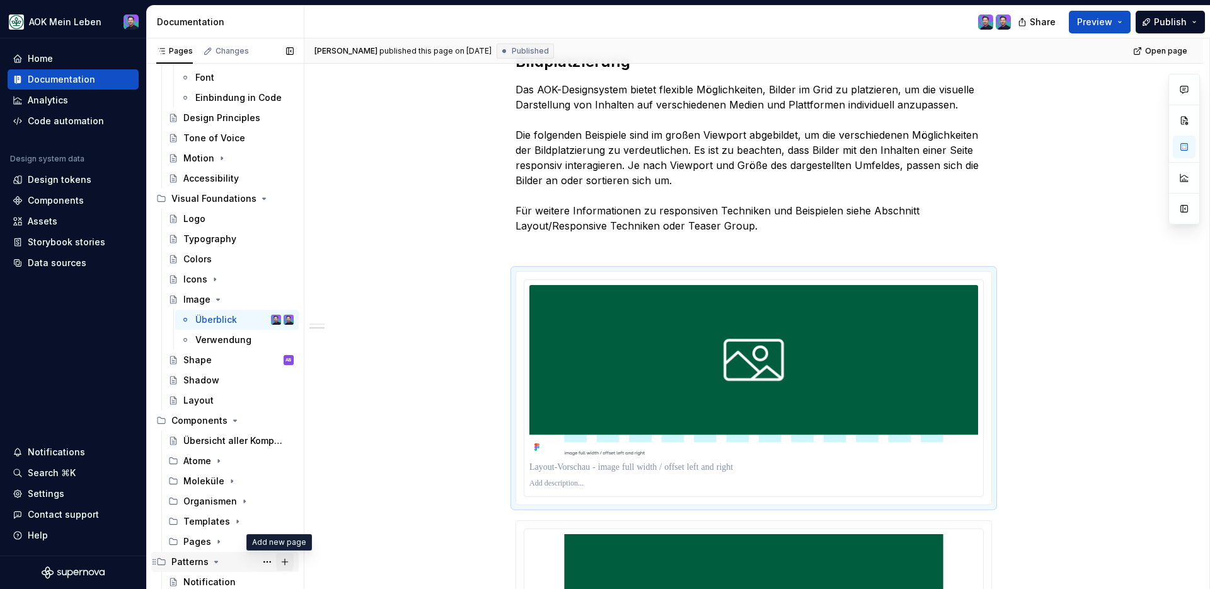
click at [279, 558] on button "Page tree" at bounding box center [285, 562] width 18 height 18
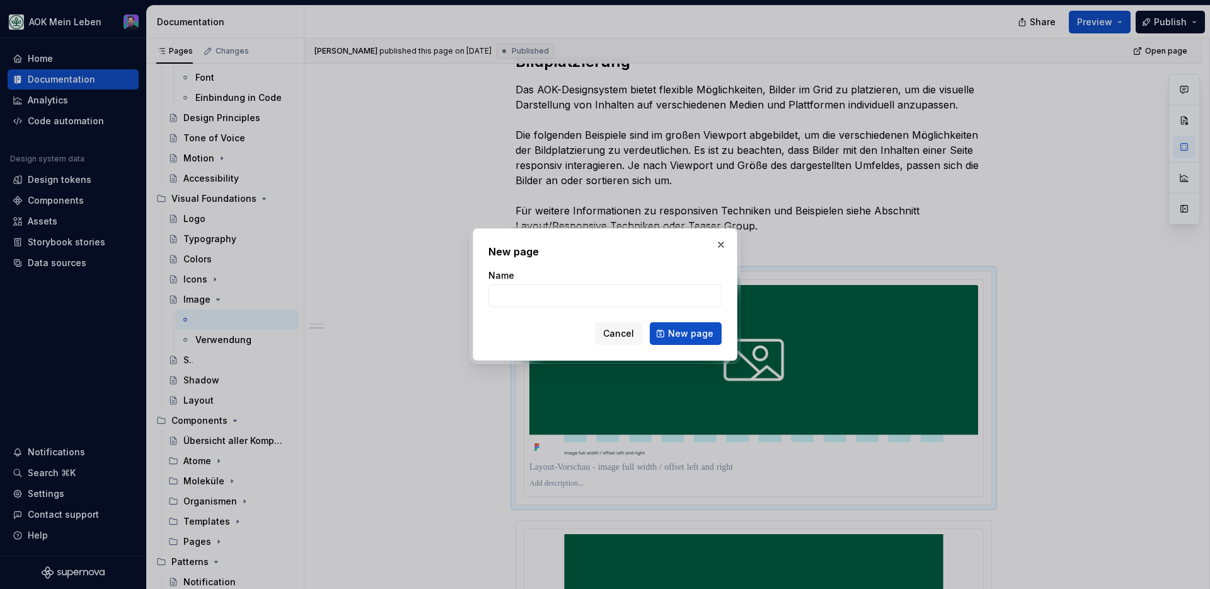
type textarea "*"
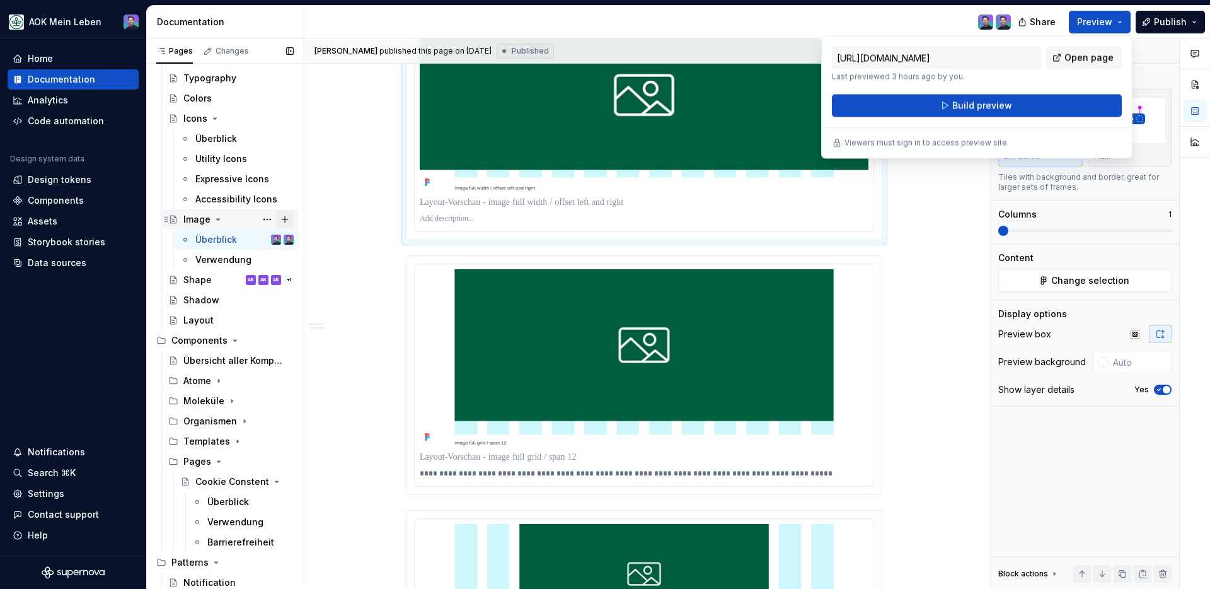
scroll to position [407, 0]
type textarea "*"
